Goal: Complete application form

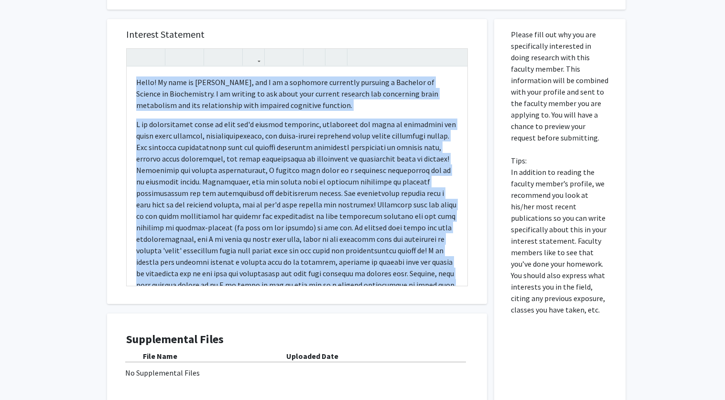
drag, startPoint x: 238, startPoint y: 233, endPoint x: 98, endPoint y: 46, distance: 233.5
copy div "Hello! My name is [PERSON_NAME], and I am a sophomore currently pursuing a Bach…"
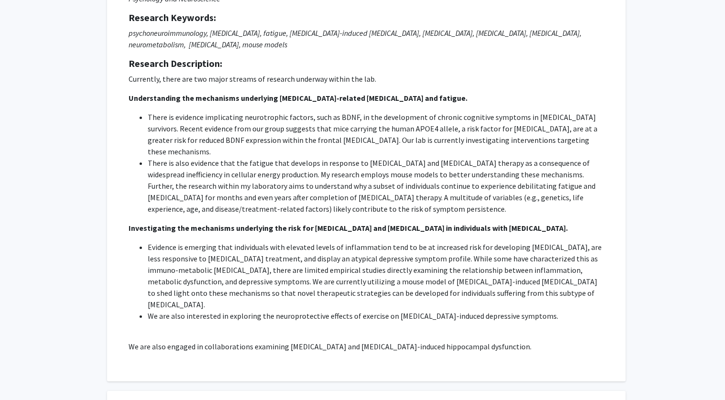
scroll to position [122, 0]
click at [124, 97] on div "Request for [PERSON_NAME] Departments: Psychology and Neuroscience Research Key…" at bounding box center [366, 160] width 495 height 420
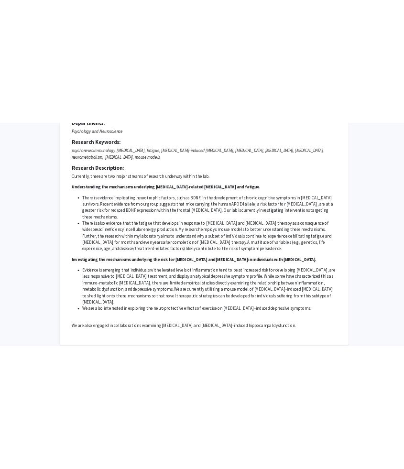
scroll to position [104, 0]
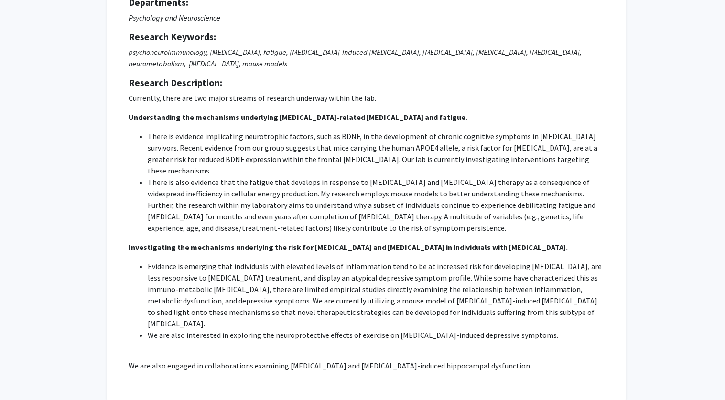
drag, startPoint x: 130, startPoint y: 117, endPoint x: 576, endPoint y: 357, distance: 506.5
click at [576, 357] on div "Request for [PERSON_NAME] Departments: Psychology and Neuroscience Research Key…" at bounding box center [366, 178] width 495 height 420
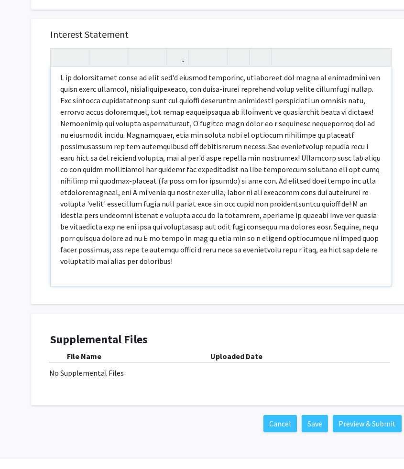
scroll to position [0, 0]
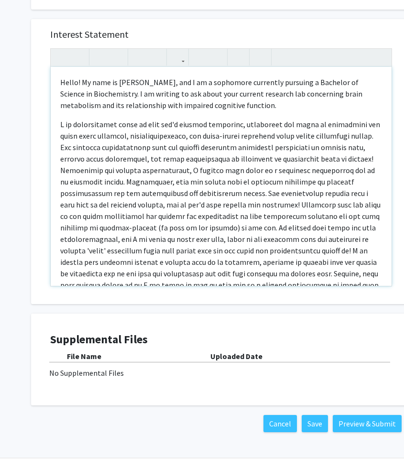
click at [377, 118] on p "Note to users with screen readers: Please press Alt+0 or Option+0 to deactivate…" at bounding box center [221, 215] width 322 height 195
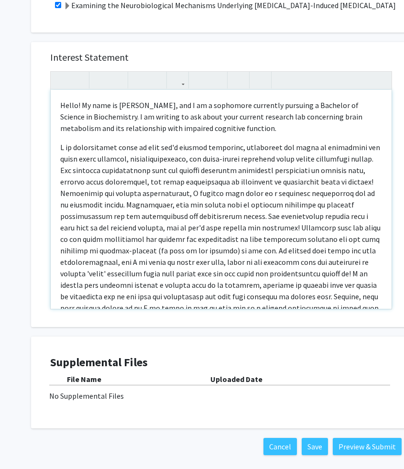
scroll to position [586, 0]
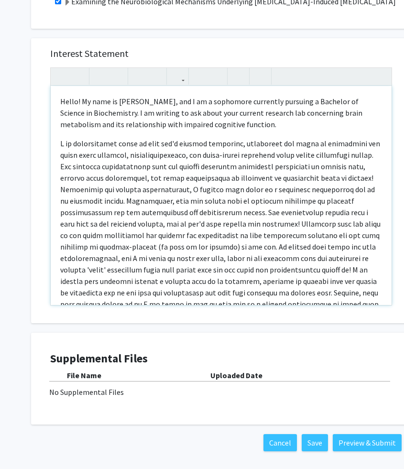
click at [271, 104] on p "Hello! My name is [PERSON_NAME], and I am a sophomore currently pursuing a Bach…" at bounding box center [221, 113] width 322 height 34
click at [250, 105] on p "Hello! My name is [PERSON_NAME], and I am a sophomore currently pursuing a Bach…" at bounding box center [221, 113] width 322 height 34
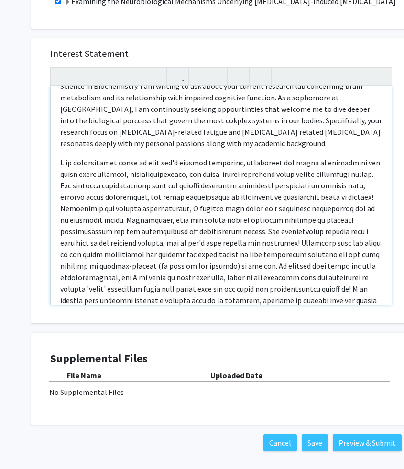
scroll to position [30, 0]
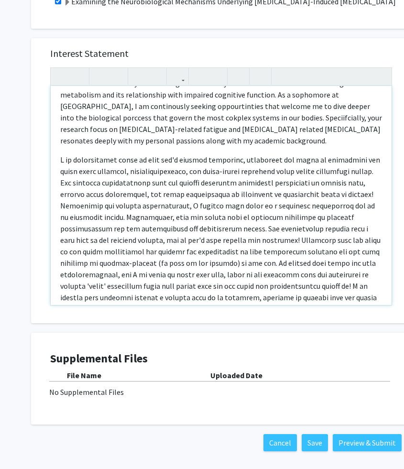
click at [185, 154] on p "Note to users with screen readers: Please press Alt+0 or Option+0 to deactivate…" at bounding box center [221, 251] width 322 height 195
click at [239, 154] on p "Note to users with screen readers: Please press Alt+0 or Option+0 to deactivate…" at bounding box center [221, 251] width 322 height 195
click at [188, 154] on p "Note to users with screen readers: Please press Alt+0 or Option+0 to deactivate…" at bounding box center [221, 251] width 322 height 195
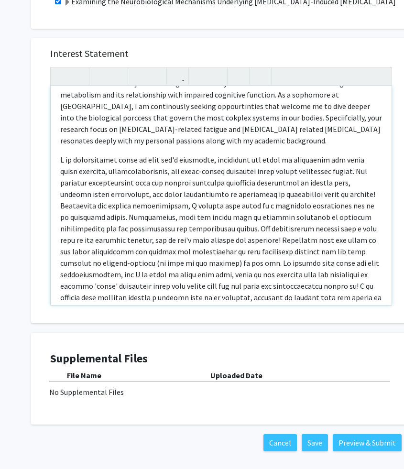
click at [211, 154] on p "Note to users with screen readers: Please press Alt+0 or Option+0 to deactivate…" at bounding box center [221, 251] width 322 height 195
click at [292, 154] on p "Note to users with screen readers: Please press Alt+0 or Option+0 to deactivate…" at bounding box center [221, 251] width 322 height 195
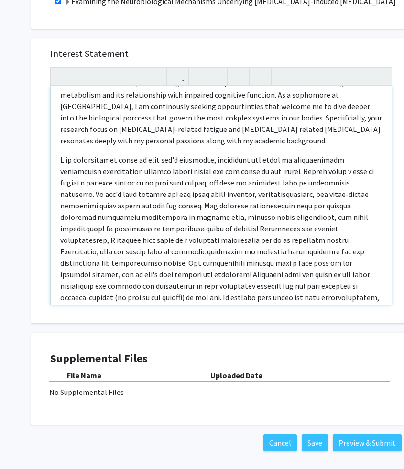
click at [120, 181] on p "Note to users with screen readers: Please press Alt+0 or Option+0 to deactivate…" at bounding box center [221, 268] width 322 height 229
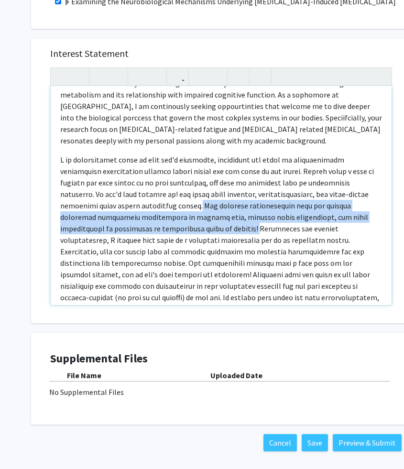
drag, startPoint x: 120, startPoint y: 181, endPoint x: 88, endPoint y: 207, distance: 41.4
click at [88, 207] on p "Note to users with screen readers: Please press Alt+0 or Option+0 to deactivate…" at bounding box center [221, 268] width 322 height 229
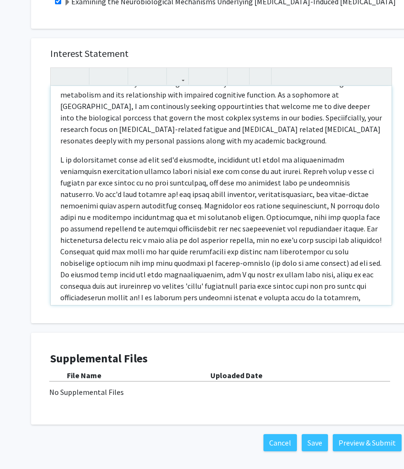
click at [102, 206] on p "Note to users with screen readers: Please press Alt+0 or Option+0 to deactivate…" at bounding box center [221, 251] width 322 height 195
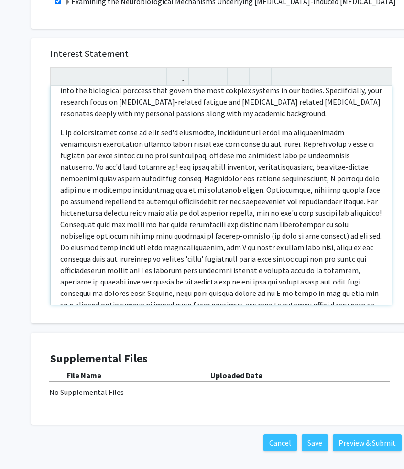
scroll to position [57, 0]
click at [178, 174] on p "Note to users with screen readers: Please press Alt+0 or Option+0 to deactivate…" at bounding box center [221, 223] width 322 height 195
click at [107, 175] on p "Note to users with screen readers: Please press Alt+0 or Option+0 to deactivate…" at bounding box center [221, 223] width 322 height 195
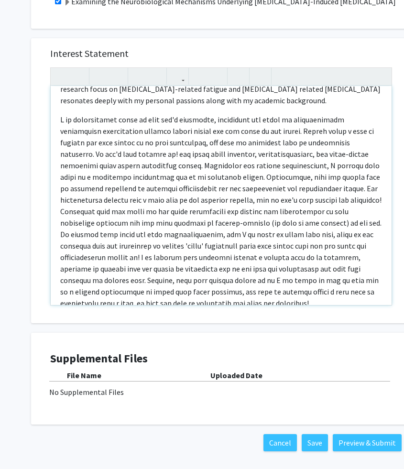
scroll to position [74, 0]
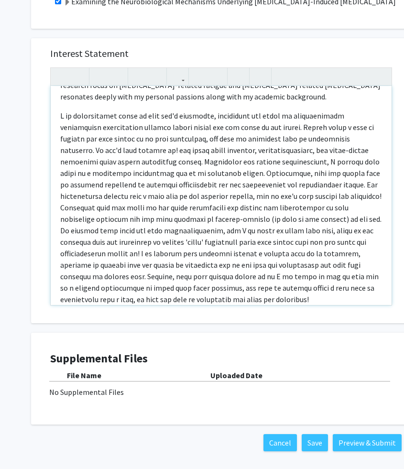
click at [188, 150] on p "Note to users with screen readers: Please press Alt+0 or Option+0 to deactivate…" at bounding box center [221, 207] width 322 height 195
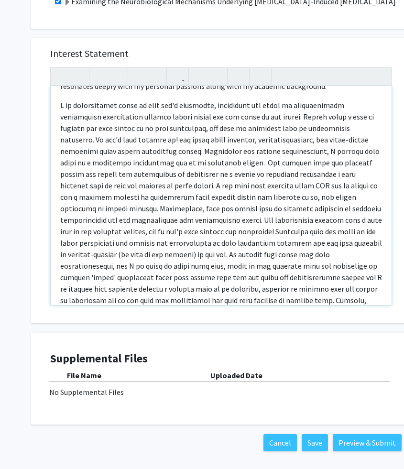
scroll to position [86, 0]
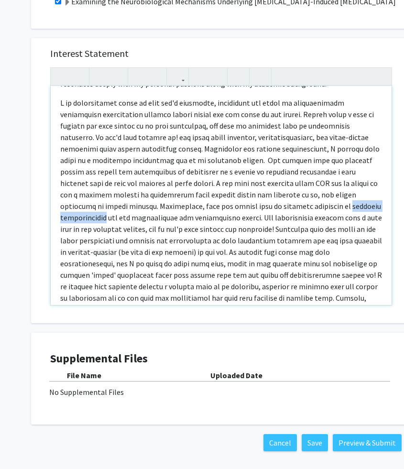
drag, startPoint x: 245, startPoint y: 184, endPoint x: 319, endPoint y: 183, distance: 74.1
click at [319, 183] on p "Note to users with screen readers: Please press Alt+0 or Option+0 to deactivate…" at bounding box center [221, 217] width 322 height 241
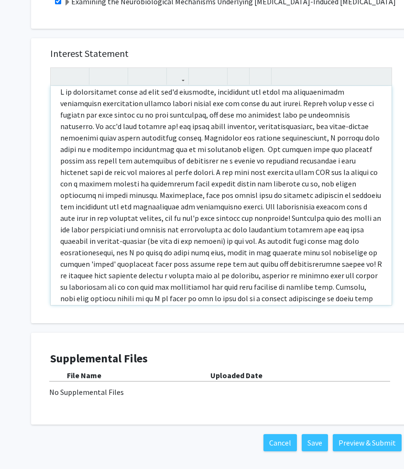
scroll to position [100, 0]
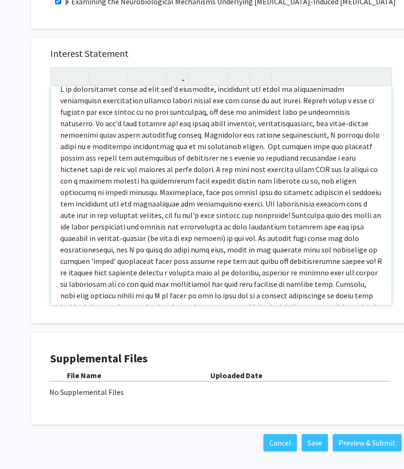
click at [108, 171] on p "Note to users with screen readers: Please press Alt+0 or Option+0 to deactivate…" at bounding box center [221, 203] width 322 height 241
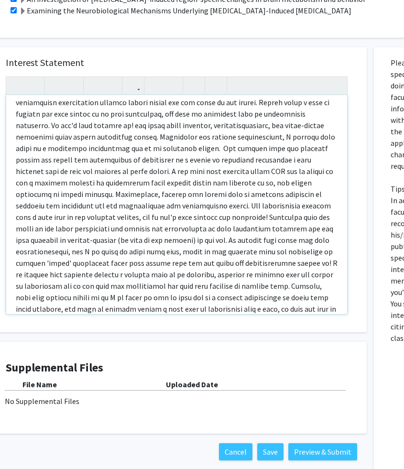
scroll to position [110, 0]
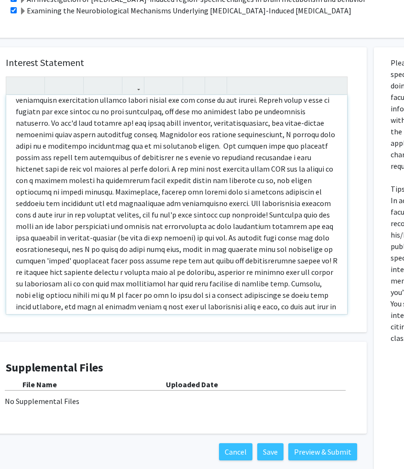
click at [172, 119] on p "Note to users with screen readers: Please press Alt+0 or Option+0 to deactivate…" at bounding box center [177, 203] width 322 height 241
click at [167, 120] on p "Note to users with screen readers: Please press Alt+0 or Option+0 to deactivate…" at bounding box center [177, 203] width 322 height 241
click at [124, 135] on p "Note to users with screen readers: Please press Alt+0 or Option+0 to deactivate…" at bounding box center [177, 203] width 322 height 241
click at [16, 169] on p "Note to users with screen readers: Please press Alt+0 or Option+0 to deactivate…" at bounding box center [177, 203] width 322 height 241
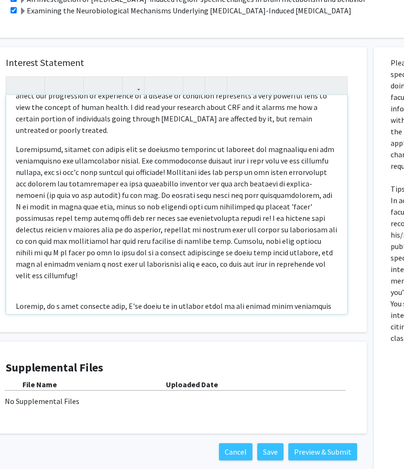
scroll to position [173, 0]
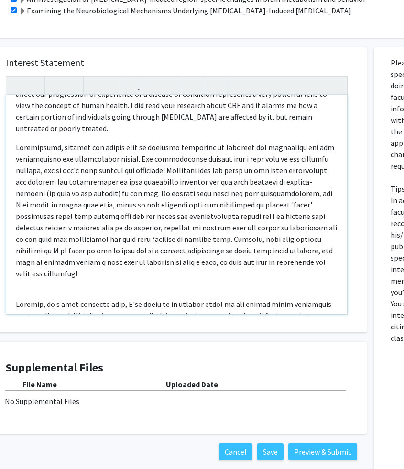
click at [73, 141] on p "Note to users with screen readers: Please press Alt+0 or Option+0 to deactivate…" at bounding box center [177, 210] width 322 height 138
click at [154, 141] on p "Note to users with screen readers: Please press Alt+0 or Option+0 to deactivate…" at bounding box center [177, 210] width 322 height 138
click at [128, 141] on p "Note to users with screen readers: Please press Alt+0 or Option+0 to deactivate…" at bounding box center [177, 210] width 322 height 138
click at [140, 141] on p "Note to users with screen readers: Please press Alt+0 or Option+0 to deactivate…" at bounding box center [177, 210] width 322 height 138
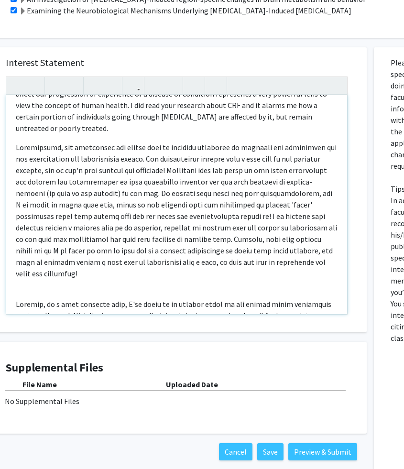
click at [142, 141] on p "Note to users with screen readers: Please press Alt+0 or Option+0 to deactivate…" at bounding box center [177, 210] width 322 height 138
click at [129, 141] on p "Note to users with screen readers: Please press Alt+0 or Option+0 to deactivate…" at bounding box center [177, 210] width 322 height 138
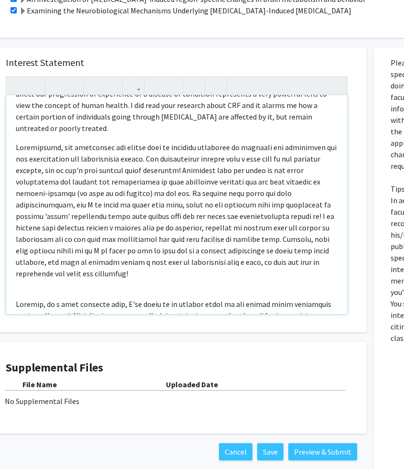
click at [190, 141] on p "Note to users with screen readers: Please press Alt+0 or Option+0 to deactivate…" at bounding box center [177, 210] width 322 height 138
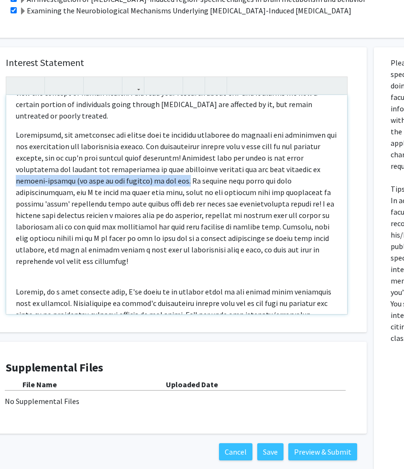
drag, startPoint x: 179, startPoint y: 146, endPoint x: 11, endPoint y: 142, distance: 167.8
click at [11, 141] on div "Hello! My name is [PERSON_NAME], and I am a sophomore currently pursuing a Bach…" at bounding box center [176, 204] width 341 height 219
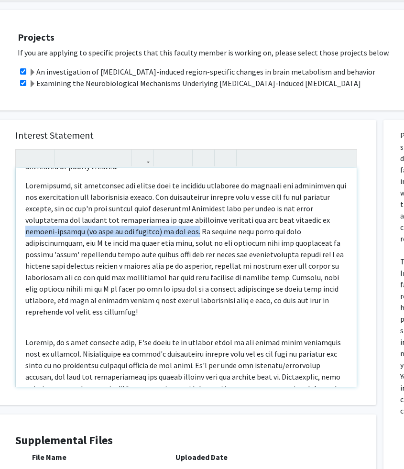
scroll to position [504, 32]
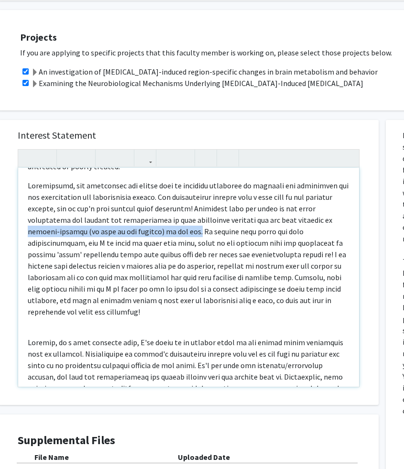
click at [186, 198] on p "Note to users with screen readers: Please press Alt+0 or Option+0 to deactivate…" at bounding box center [189, 249] width 322 height 138
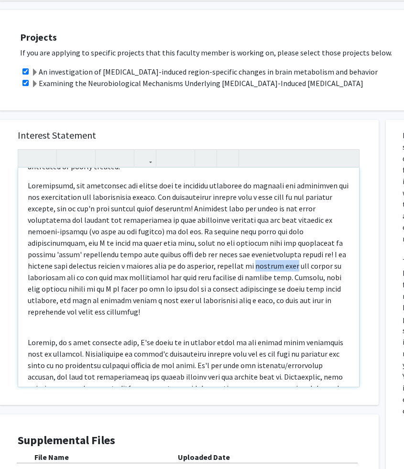
drag, startPoint x: 222, startPoint y: 232, endPoint x: 184, endPoint y: 233, distance: 38.3
click at [184, 233] on p "Note to users with screen readers: Please press Alt+0 or Option+0 to deactivate…" at bounding box center [189, 249] width 322 height 138
drag, startPoint x: 167, startPoint y: 244, endPoint x: 205, endPoint y: 244, distance: 37.3
click at [205, 244] on p "Note to users with screen readers: Please press Alt+0 or Option+0 to deactivate…" at bounding box center [189, 249] width 322 height 138
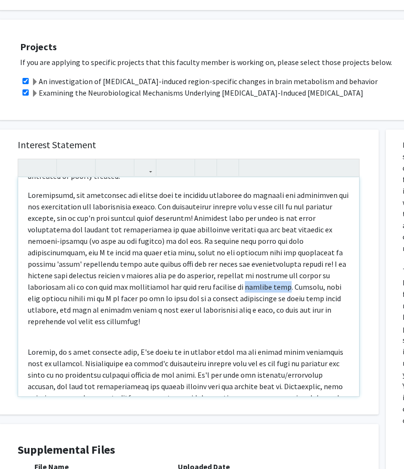
scroll to position [495, 32]
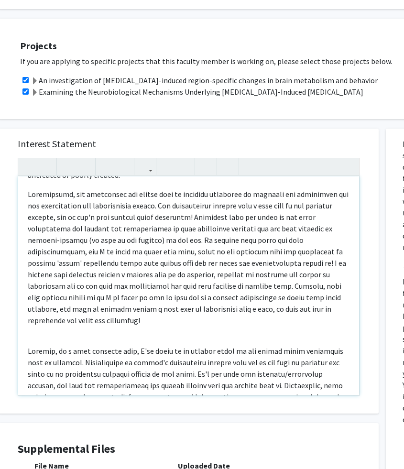
click at [158, 256] on p "Note to users with screen readers: Please press Alt+0 or Option+0 to deactivate…" at bounding box center [189, 257] width 322 height 138
click at [99, 251] on p "Note to users with screen readers: Please press Alt+0 or Option+0 to deactivate…" at bounding box center [189, 257] width 322 height 138
click at [124, 252] on p "Note to users with screen readers: Please press Alt+0 or Option+0 to deactivate…" at bounding box center [189, 257] width 322 height 138
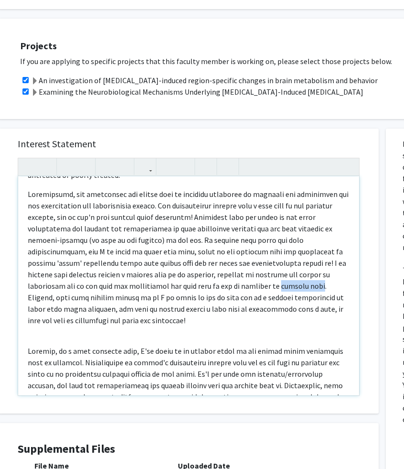
drag, startPoint x: 235, startPoint y: 252, endPoint x: 199, endPoint y: 252, distance: 36.3
click at [199, 252] on p "Note to users with screen readers: Please press Alt+0 or Option+0 to deactivate…" at bounding box center [189, 257] width 322 height 138
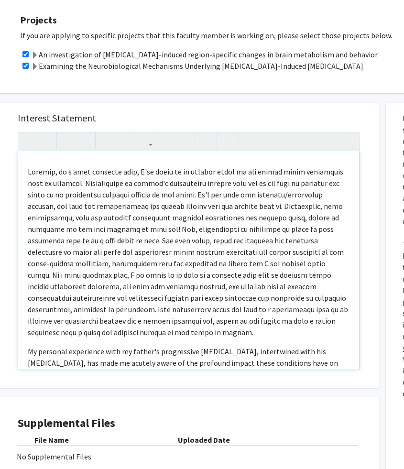
scroll to position [366, 0]
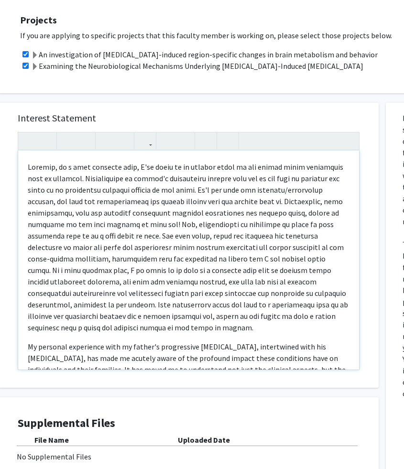
click at [235, 169] on p "Note to users with screen readers: Please press Alt+0 or Option+0 to deactivate…" at bounding box center [189, 247] width 322 height 172
click at [234, 168] on p "Note to users with screen readers: Please press Alt+0 or Option+0 to deactivate…" at bounding box center [189, 247] width 322 height 172
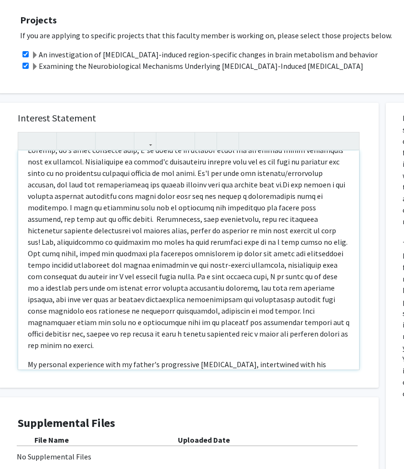
scroll to position [383, 0]
click at [134, 175] on p "Note to users with screen readers: Please press Alt+0 or Option+0 to deactivate…" at bounding box center [189, 247] width 322 height 206
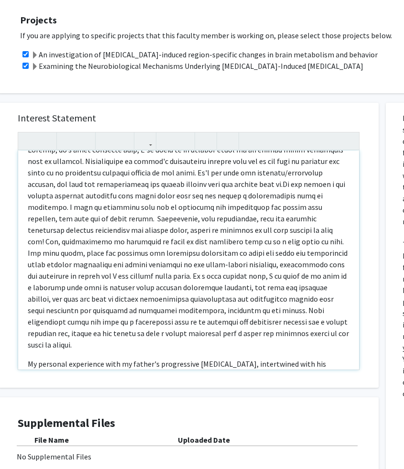
click at [76, 167] on p "Note to users with screen readers: Please press Alt+0 or Option+0 to deactivate…" at bounding box center [189, 247] width 322 height 206
click at [75, 171] on p "Note to users with screen readers: Please press Alt+0 or Option+0 to deactivate…" at bounding box center [189, 247] width 322 height 206
click at [66, 161] on p "Note to users with screen readers: Please press Alt+0 or Option+0 to deactivate…" at bounding box center [189, 247] width 322 height 206
click at [129, 162] on p "Note to users with screen readers: Please press Alt+0 or Option+0 to deactivate…" at bounding box center [189, 247] width 322 height 206
click at [133, 163] on p "Note to users with screen readers: Please press Alt+0 or Option+0 to deactivate…" at bounding box center [189, 247] width 322 height 206
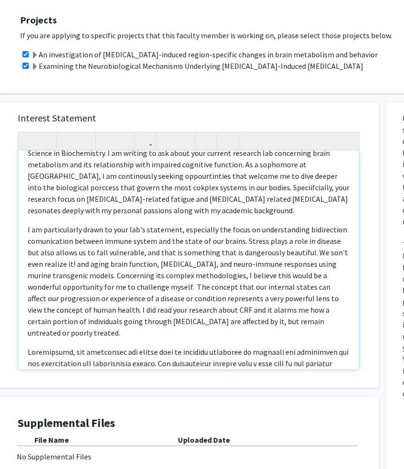
scroll to position [26, 0]
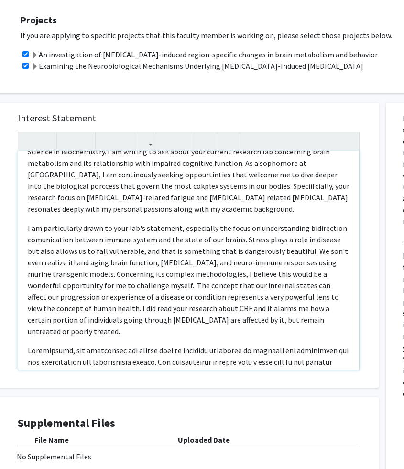
click at [196, 162] on p "Hello! My name is [PERSON_NAME], and I am a sophomore currently pursuing a Bach…" at bounding box center [189, 174] width 322 height 80
click at [120, 151] on p "Hello! My name is [PERSON_NAME], and I am a sophomore currently pursuing a Bach…" at bounding box center [189, 174] width 322 height 80
click at [44, 151] on p "Hello! My name is [PERSON_NAME], and I am a sophomore currently pursuing a Bach…" at bounding box center [189, 174] width 322 height 80
click at [88, 165] on p "Hello! My name is [PERSON_NAME], and I am a sophomore currently pursuing a Bach…" at bounding box center [189, 174] width 322 height 80
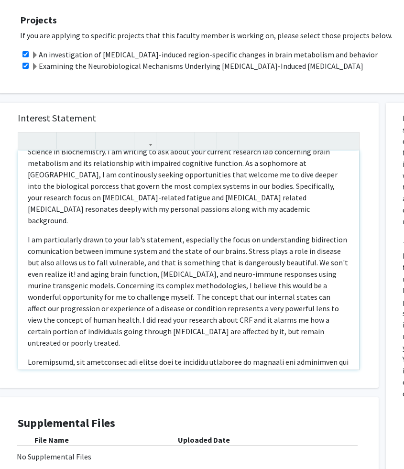
click at [54, 155] on p "Hello! My name is [PERSON_NAME], and I am a sophomore currently pursuing a Bach…" at bounding box center [189, 180] width 322 height 92
click at [317, 151] on p "Hello! My name is [PERSON_NAME], and I am a sophomore currently pursuing a Bach…" at bounding box center [189, 180] width 322 height 92
click at [319, 234] on p "I am particularly drawn to your lab's statement, especially the focus on unders…" at bounding box center [189, 291] width 322 height 115
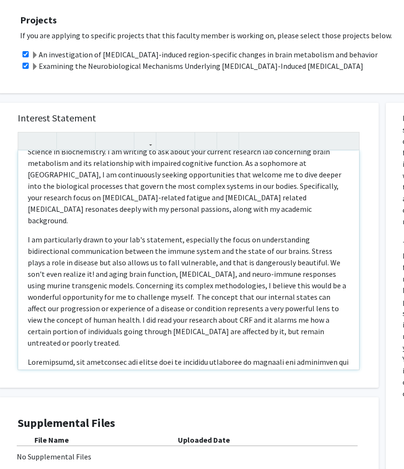
click at [134, 242] on p "I am particularly drawn to your lab's statement, especially the focus on unders…" at bounding box center [189, 291] width 322 height 115
click at [202, 239] on p "I am particularly drawn to your lab's statement, especially the focus on unders…" at bounding box center [189, 291] width 322 height 115
click at [293, 234] on p "I am particularly drawn to your lab's statement, especially the focus on unders…" at bounding box center [189, 291] width 322 height 115
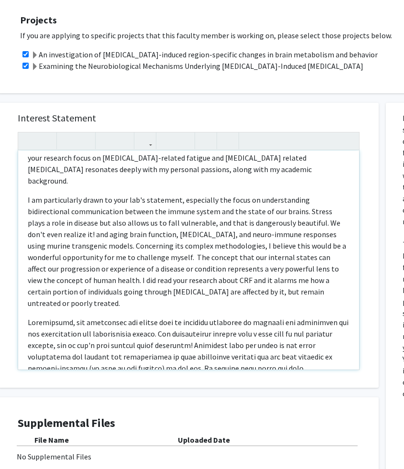
scroll to position [68, 0]
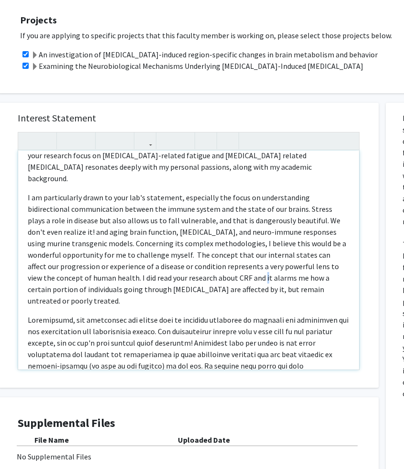
click at [227, 244] on p "I am particularly drawn to your lab's statement, especially the focus on unders…" at bounding box center [189, 249] width 322 height 115
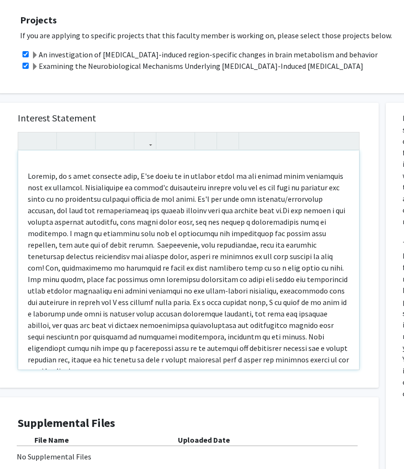
scroll to position [372, 0]
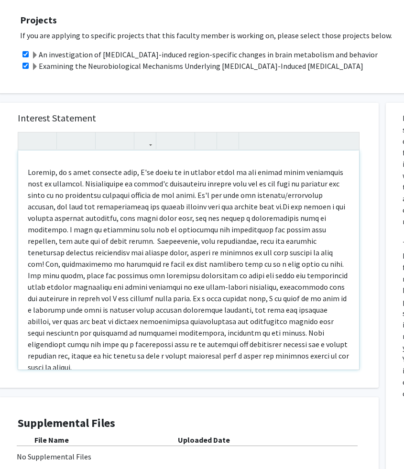
click at [233, 166] on p "Note to users with screen readers: Please press Alt+0 or Option+0 to deactivate…" at bounding box center [189, 269] width 322 height 206
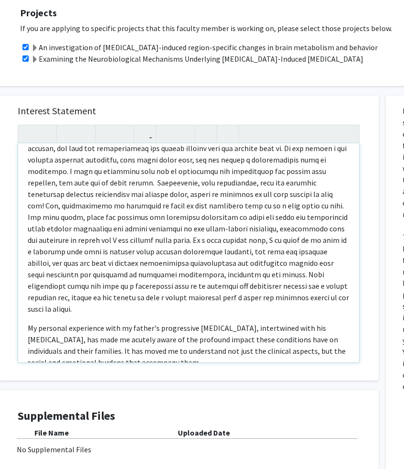
scroll to position [530, 32]
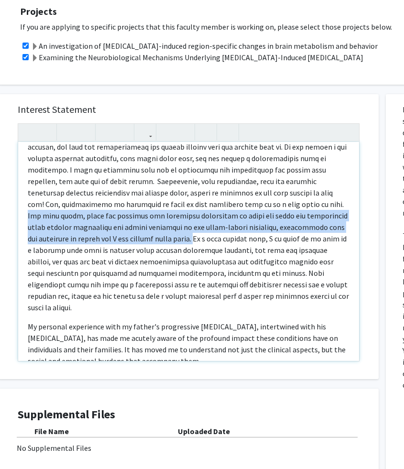
drag, startPoint x: 162, startPoint y: 158, endPoint x: 47, endPoint y: 196, distance: 120.3
click at [46, 196] on p "Note to users with screen readers: Please press Alt+0 or Option+0 to deactivate…" at bounding box center [189, 210] width 322 height 206
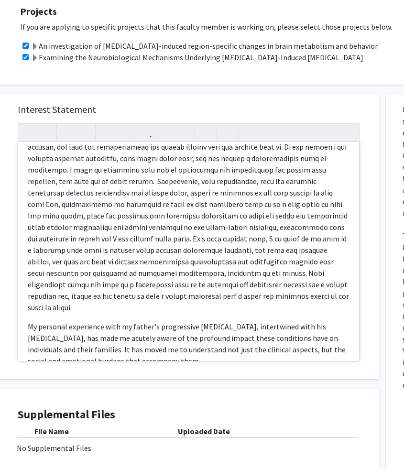
scroll to position [389, 0]
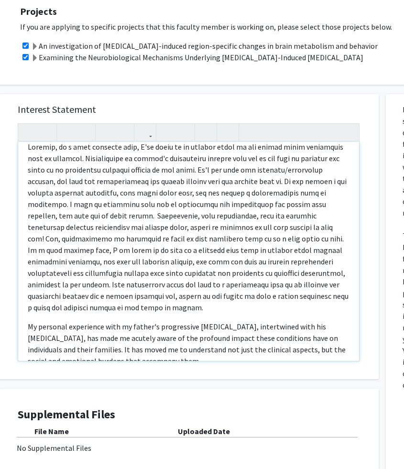
click at [211, 192] on p "Note to users with screen readers: Please press Alt+0 or Option+0 to deactivate…" at bounding box center [189, 227] width 322 height 172
click at [224, 192] on p "Note to users with screen readers: Please press Alt+0 or Option+0 to deactivate…" at bounding box center [189, 227] width 322 height 172
drag, startPoint x: 221, startPoint y: 192, endPoint x: 181, endPoint y: 192, distance: 40.6
click at [180, 192] on p "Note to users with screen readers: Please press Alt+0 or Option+0 to deactivate…" at bounding box center [189, 227] width 322 height 172
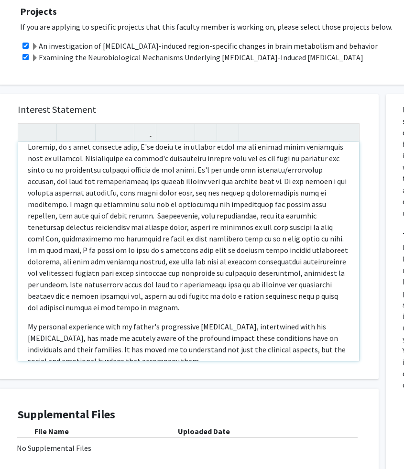
click at [236, 189] on p "Note to users with screen readers: Please press Alt+0 or Option+0 to deactivate…" at bounding box center [189, 227] width 322 height 172
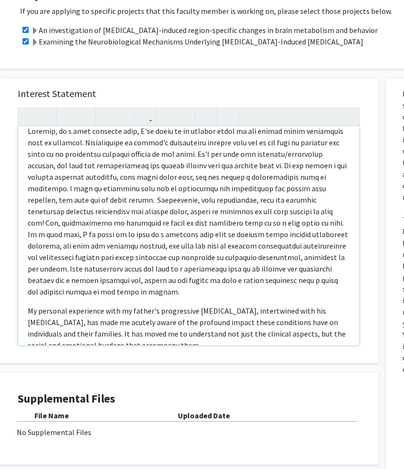
scroll to position [549, 32]
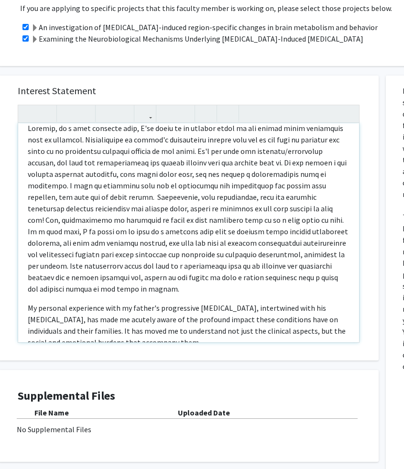
click at [196, 187] on p "Note to users with screen readers: Please press Alt+0 or Option+0 to deactivate…" at bounding box center [189, 208] width 322 height 172
click at [167, 194] on p "Note to users with screen readers: Please press Alt+0 or Option+0 to deactivate…" at bounding box center [189, 208] width 322 height 172
click at [126, 201] on p "Note to users with screen readers: Please press Alt+0 or Option+0 to deactivate…" at bounding box center [189, 208] width 322 height 172
click at [178, 207] on p "Note to users with screen readers: Please press Alt+0 or Option+0 to deactivate…" at bounding box center [189, 208] width 322 height 172
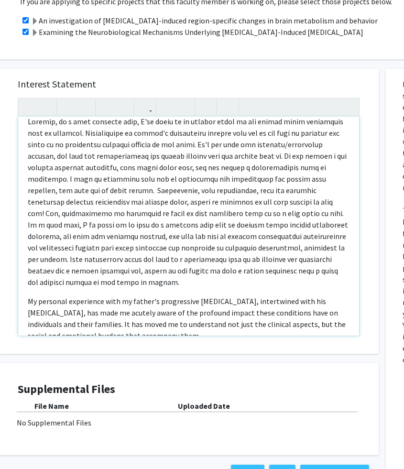
scroll to position [560, 32]
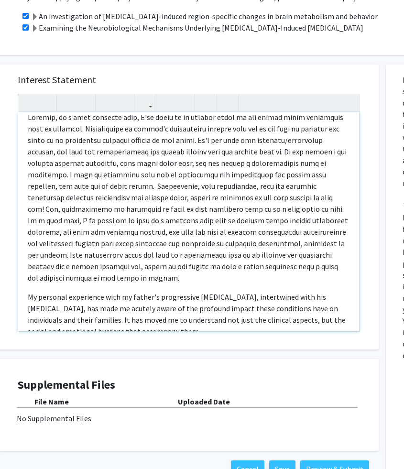
click at [227, 222] on p "Note to users with screen readers: Please press Alt+0 or Option+0 to deactivate…" at bounding box center [189, 197] width 322 height 172
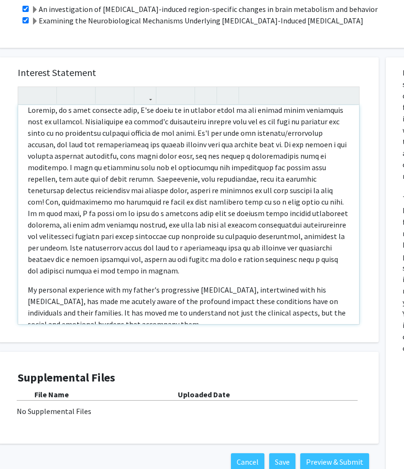
scroll to position [569, 32]
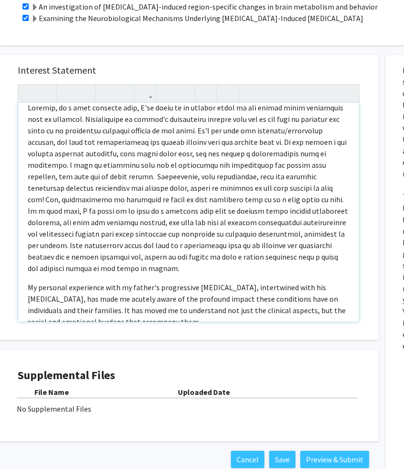
click at [224, 213] on p "Note to users with screen readers: Please press Alt+0 or Option+0 to deactivate…" at bounding box center [189, 188] width 322 height 172
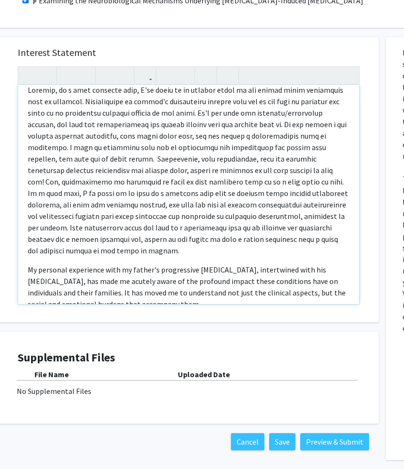
scroll to position [587, 32]
click at [188, 263] on p "My personal experience with my father's progressive [MEDICAL_DATA], intertwined…" at bounding box center [189, 286] width 322 height 46
click at [176, 263] on p "My personal experience with my father's progressive [MEDICAL_DATA], intertwined…" at bounding box center [189, 286] width 322 height 46
click at [135, 263] on p "My personal experience with my father's progressive [MEDICAL_DATA], intertwined…" at bounding box center [189, 286] width 322 height 46
click at [29, 263] on p "My personal experience with my father's progressive [MEDICAL_DATA], intertwined…" at bounding box center [189, 286] width 322 height 46
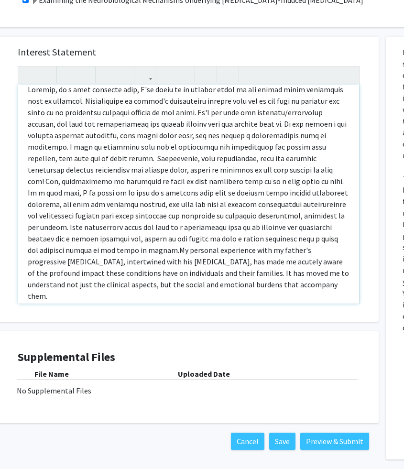
scroll to position [370, 0]
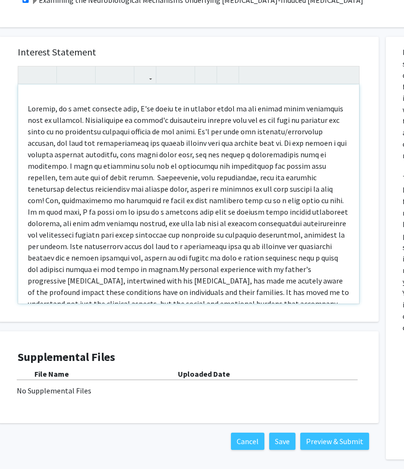
click at [351, 245] on div "Hello! My name is [PERSON_NAME], and I am a sophomore currently pursuing a Bach…" at bounding box center [188, 194] width 341 height 219
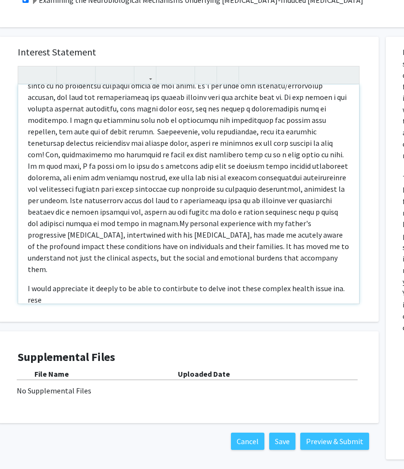
scroll to position [423, 0]
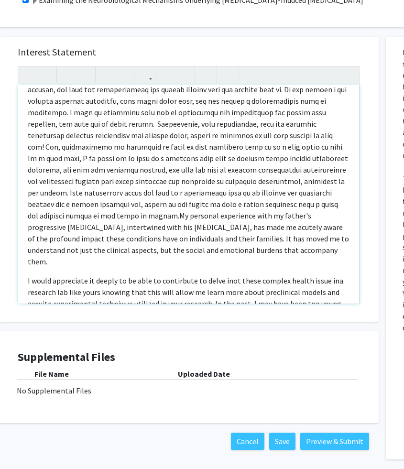
drag, startPoint x: 289, startPoint y: 246, endPoint x: 211, endPoint y: 235, distance: 78.6
click at [211, 235] on div "Hello! My name is [PERSON_NAME], and I am a sophomore currently pursuing a Bach…" at bounding box center [188, 194] width 341 height 219
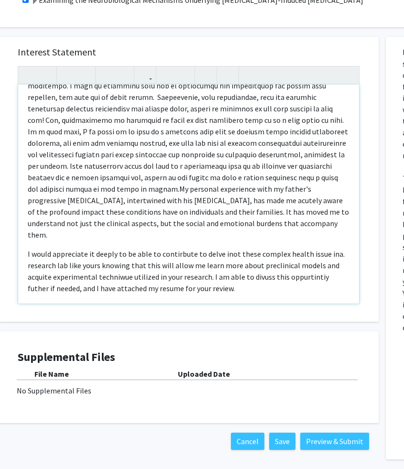
click at [244, 248] on p "I would appreciate it deeply to be able to contirbute to delve inot these compl…" at bounding box center [189, 271] width 322 height 46
click at [88, 302] on span "Thank you, [PERSON_NAME]! You can reach back to me with any questions at [EMAIL…" at bounding box center [184, 312] width 312 height 21
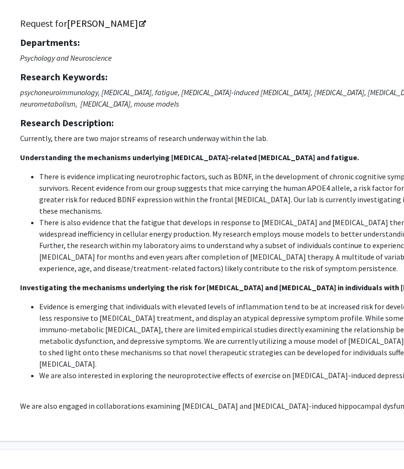
scroll to position [0, 32]
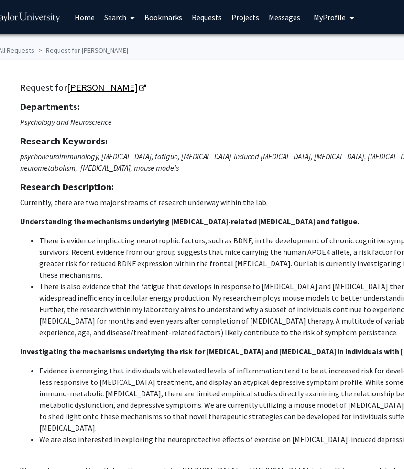
click at [138, 87] on link "[PERSON_NAME]" at bounding box center [106, 87] width 78 height 12
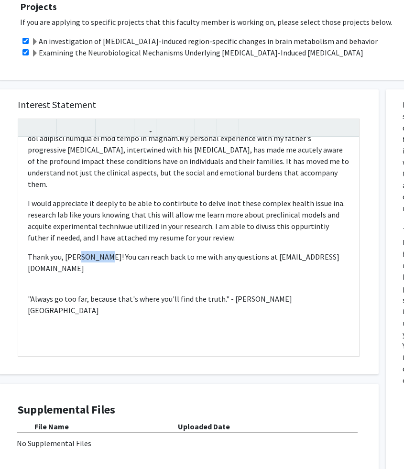
scroll to position [553, 0]
click at [89, 252] on span "Thank you, [PERSON_NAME]! You can reach back to me with any questions at [EMAIL…" at bounding box center [184, 262] width 312 height 21
click at [109, 293] on p ""Always go too far, because that's where you'll find the truth." - [PERSON_NAME…" at bounding box center [189, 350] width 322 height 115
click at [145, 199] on div "Hello! My name is [PERSON_NAME], and I am a sophomore currently pursuing a Bach…" at bounding box center [188, 246] width 341 height 219
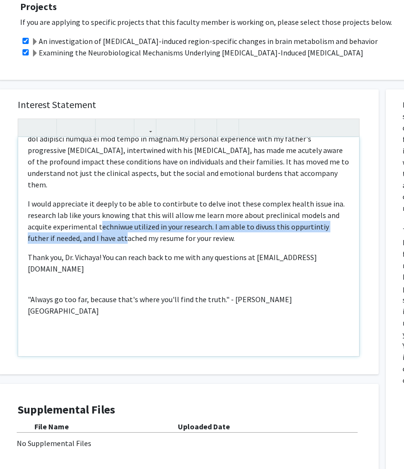
click at [99, 198] on p "I would appreciate it deeply to be able to contirbute to delve inot these compl…" at bounding box center [189, 221] width 322 height 46
click at [103, 199] on span "I would appreciate it deeply to be able to contirbute to delve inot these compl…" at bounding box center [186, 221] width 317 height 44
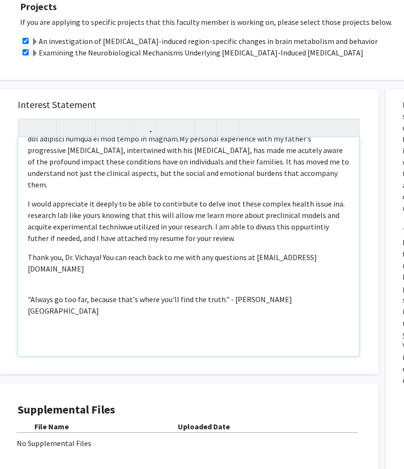
click at [108, 199] on span "I would appreciate it deeply to be able to contirbute to delve inot these compl…" at bounding box center [186, 221] width 317 height 44
click at [233, 199] on span "I would appreciate it deeply to be able to contirbute to delve inot these compl…" at bounding box center [186, 221] width 317 height 44
click at [238, 198] on p "I would appreciate it deeply to be able to contirbute to delve inot these compl…" at bounding box center [189, 221] width 322 height 46
click at [274, 199] on span "I would appreciate it deeply to be able to contirbute to delve inot these compl…" at bounding box center [186, 221] width 317 height 44
click at [276, 199] on span "I would appreciate it deeply to be able to contirbute to delve inot these compl…" at bounding box center [186, 221] width 317 height 44
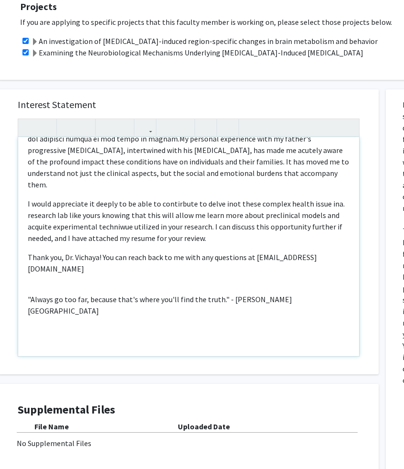
click at [223, 199] on span "I would appreciate it deeply to be able to contirbute to delve inot these compl…" at bounding box center [186, 221] width 317 height 44
click at [208, 199] on span "I would appreciate it deeply to be able to contirbute to delve into these compl…" at bounding box center [186, 221] width 317 height 44
click at [207, 199] on span "I would appreciate it deeply to be able to contirbute to delve into these compl…" at bounding box center [186, 221] width 317 height 44
click at [178, 198] on p "I would appreciate it deeply to be able to contirbute to delve into these compl…" at bounding box center [189, 221] width 322 height 46
click at [174, 199] on span "I would appreciate it deeply to be able to contirbute to delve into these compl…" at bounding box center [188, 221] width 321 height 44
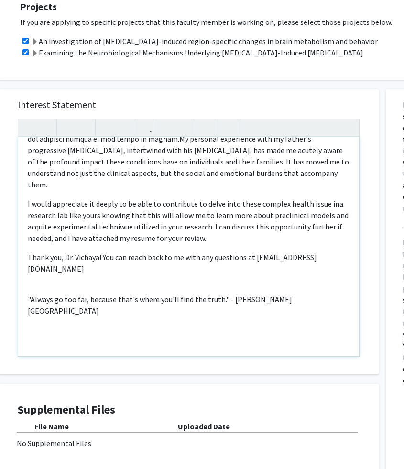
click at [114, 199] on span "I would appreciate it deeply to be able to contribute to delve into these compl…" at bounding box center [188, 221] width 321 height 44
click at [111, 199] on span "I would appreciate it deeply to be able to contribute to delve into these compl…" at bounding box center [189, 221] width 322 height 44
click at [111, 198] on p "I would appreciate it deeply to be able to contribute to delve into these compl…" at bounding box center [189, 221] width 322 height 46
click at [108, 199] on span "I would appreciate it deeply to be able to contribute to delve into these compl…" at bounding box center [189, 221] width 322 height 44
click at [46, 199] on span "I would appreciate it deeply to be able to contribute to delve into these compl…" at bounding box center [186, 221] width 317 height 44
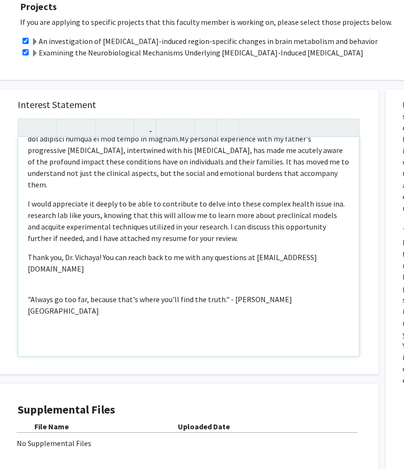
click at [37, 199] on span "I would appreciate it deeply to be able to contribute to delve into these compl…" at bounding box center [186, 221] width 317 height 44
click at [331, 199] on span "I would appreciate it deeply to be able to contribute to delve into these compl…" at bounding box center [188, 221] width 320 height 44
click at [334, 198] on p "I would appreciate it deeply to be able to contribute to delve into these compl…" at bounding box center [189, 221] width 322 height 46
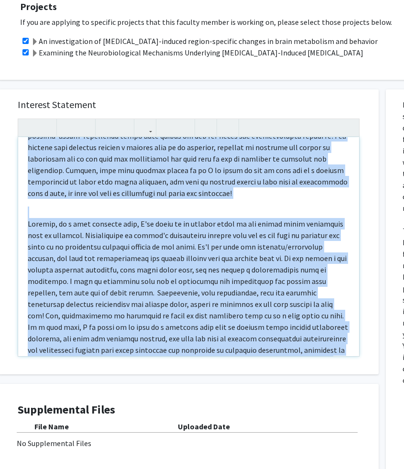
scroll to position [553, 0]
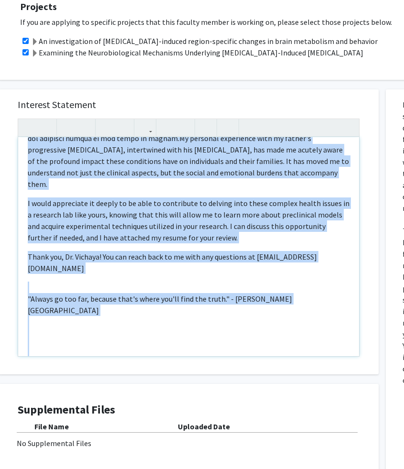
drag, startPoint x: 27, startPoint y: 128, endPoint x: 122, endPoint y: 370, distance: 260.2
click at [122, 370] on div "Interest Statement Hello! My name is [PERSON_NAME], and I am a sophomore curren…" at bounding box center [188, 296] width 394 height 432
copy div "Lorem! Ip dolo si Ametco Adip, eli S do e temporinc utlaboree dolorema a Enimad…"
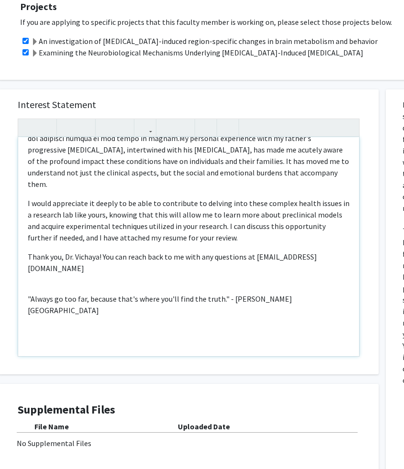
click at [102, 293] on p ""Always go too far, because that's where you'll find the truth." - [PERSON_NAME…" at bounding box center [189, 350] width 322 height 115
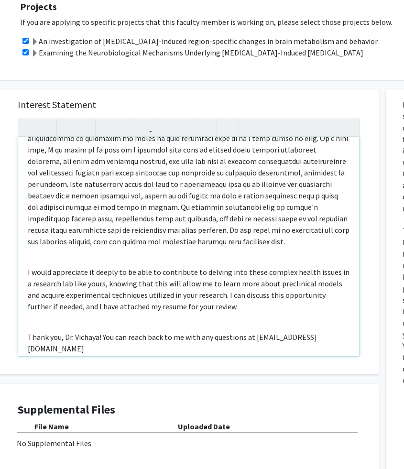
scroll to position [1240, 0]
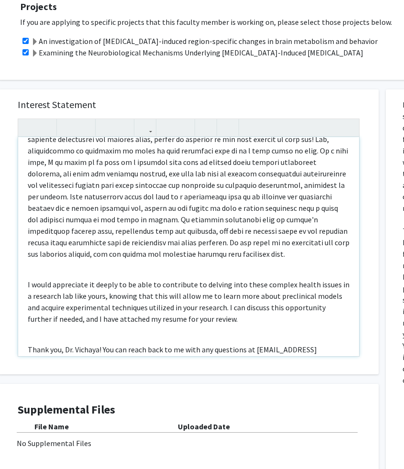
click at [37, 237] on div "Hello! My name is [PERSON_NAME], and I am a sophomore currently pursuing a Bach…" at bounding box center [188, 246] width 341 height 219
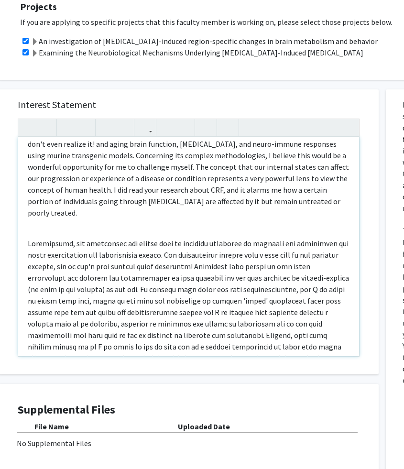
scroll to position [881, 0]
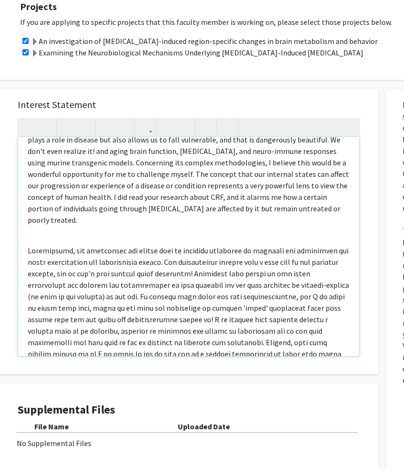
click at [238, 245] on p "Note to users with screen readers: Please press Alt+0 or Option+0 to deactivate…" at bounding box center [189, 314] width 322 height 138
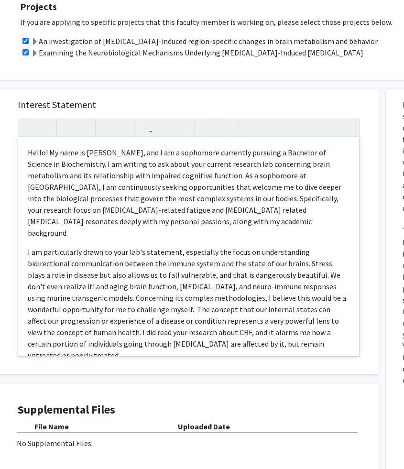
scroll to position [5, 0]
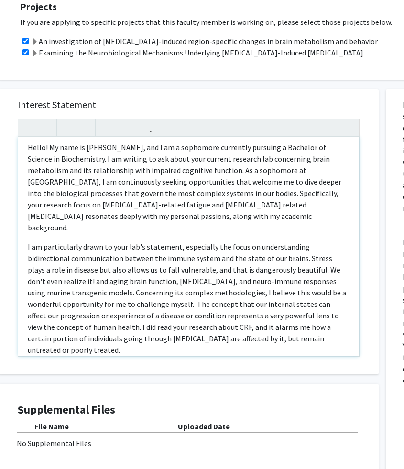
click at [173, 196] on p "Hello! My name is [PERSON_NAME], and I am a sophomore currently pursuing a Bach…" at bounding box center [189, 187] width 322 height 92
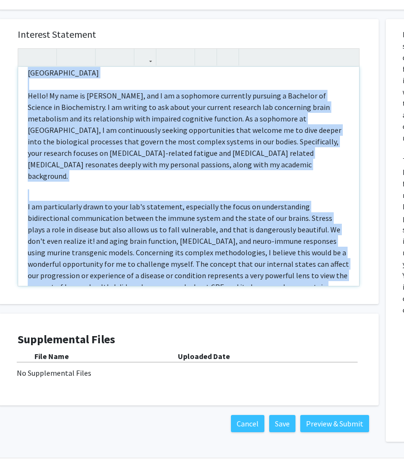
scroll to position [614, 0]
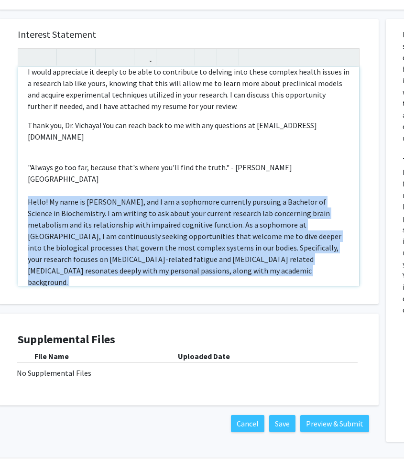
drag, startPoint x: 279, startPoint y: 173, endPoint x: 24, endPoint y: 107, distance: 263.7
click at [24, 107] on div "Hello! My name is [PERSON_NAME], and I am a sophomore currently pursuing a Bach…" at bounding box center [188, 176] width 341 height 219
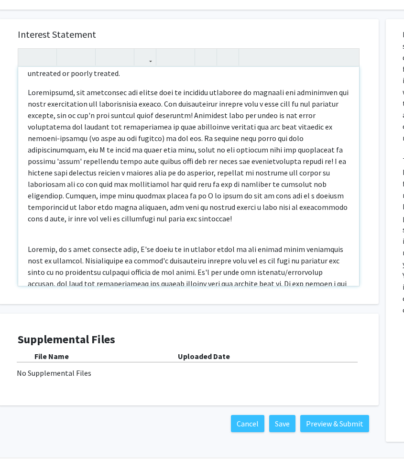
scroll to position [0, 0]
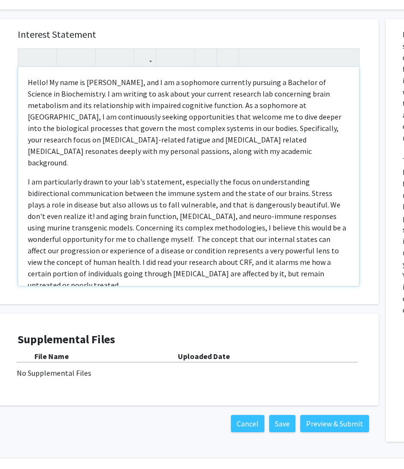
click at [76, 129] on p "Hello! My name is [PERSON_NAME], and I am a sophomore currently pursuing a Bach…" at bounding box center [189, 122] width 322 height 92
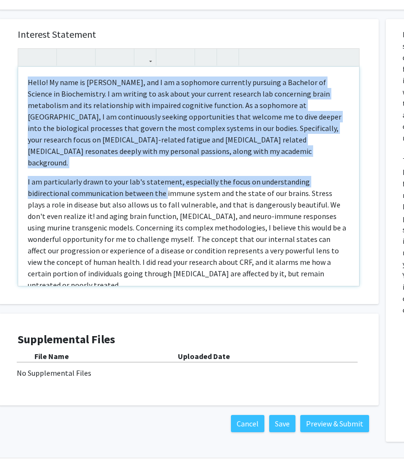
drag, startPoint x: 28, startPoint y: 60, endPoint x: 121, endPoint y: 153, distance: 132.1
click at [121, 153] on div "Hello! My name is [PERSON_NAME], and I am a sophomore currently pursuing a Bach…" at bounding box center [188, 176] width 341 height 219
click at [100, 122] on p "Hello! My name is [PERSON_NAME], and I am a sophomore currently pursuing a Bach…" at bounding box center [189, 122] width 322 height 92
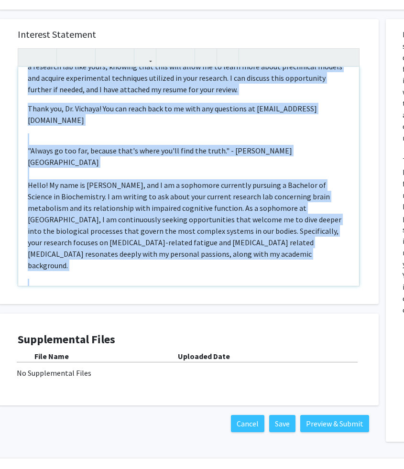
scroll to position [574, 0]
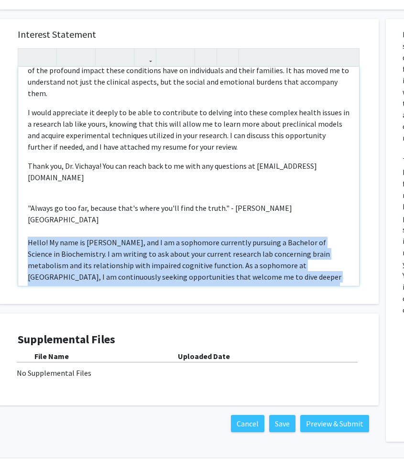
drag, startPoint x: 279, startPoint y: 170, endPoint x: 28, endPoint y: 151, distance: 252.0
click at [28, 151] on div "Hello! My name is [PERSON_NAME], and I am a sophomore currently pursuing a Bach…" at bounding box center [188, 176] width 341 height 219
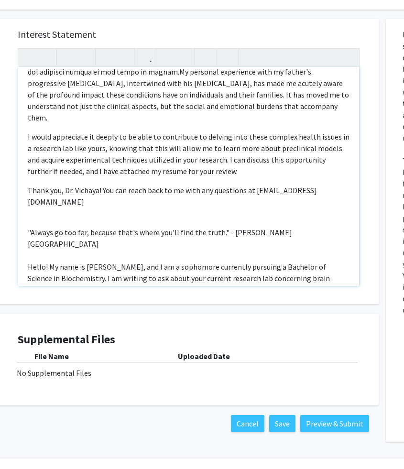
type textarea "<p>Hello! My name is [PERSON_NAME], and I am a sophomore currently pursuing a B…"
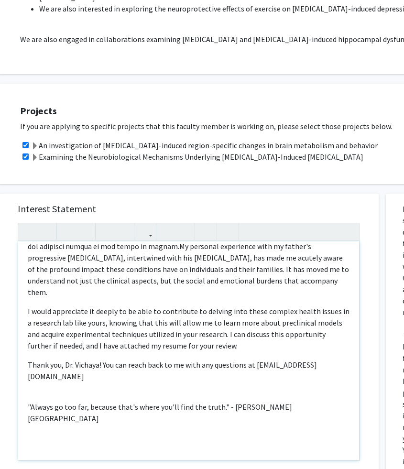
scroll to position [605, 32]
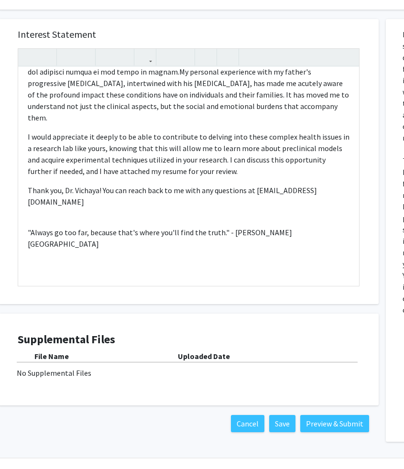
click at [118, 367] on div "No Supplemental Files" at bounding box center [189, 372] width 344 height 11
click at [194, 333] on div "Supplemental Files File Name Uploaded Date No Supplemental Files" at bounding box center [189, 360] width 342 height 54
click at [78, 350] on div "File Name Uploaded Date No Supplemental Files" at bounding box center [189, 364] width 342 height 28
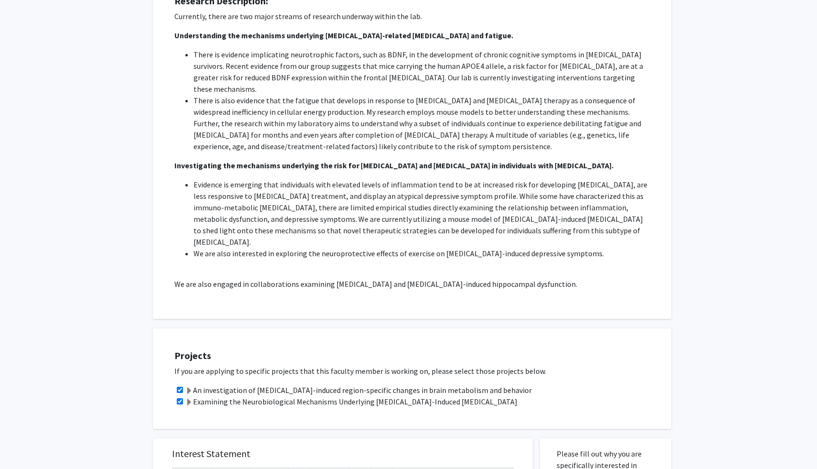
scroll to position [605, 0]
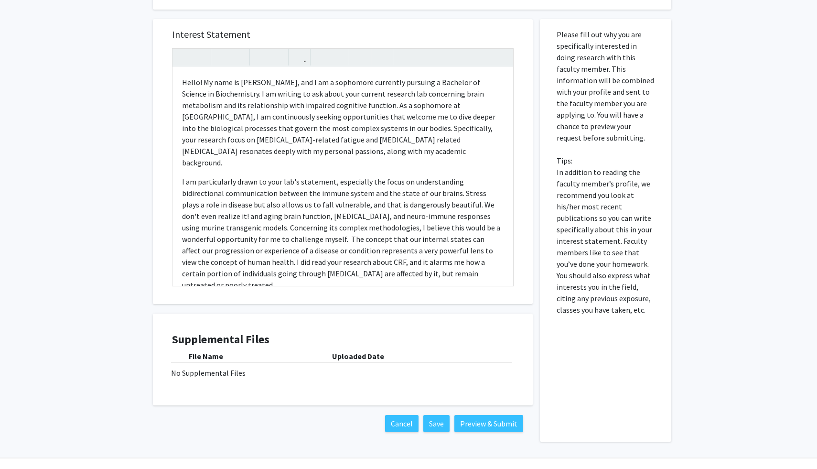
click at [301, 367] on div "No Supplemental Files" at bounding box center [343, 372] width 344 height 11
click at [479, 399] on button "Preview & Submit" at bounding box center [488, 423] width 69 height 17
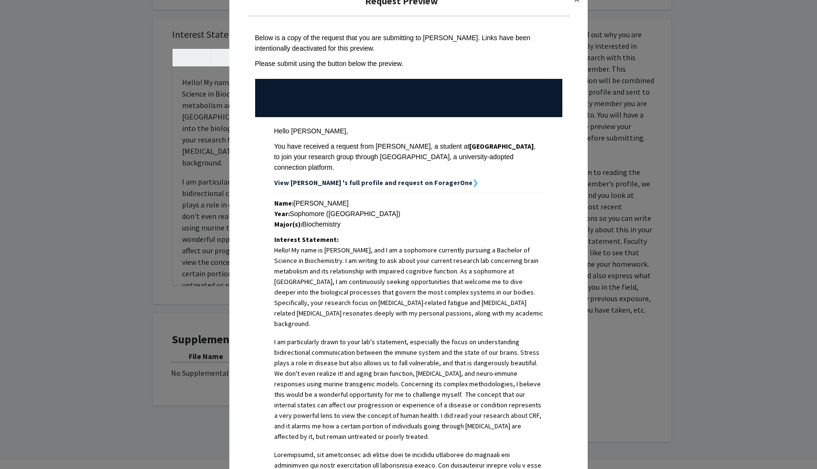
scroll to position [0, 0]
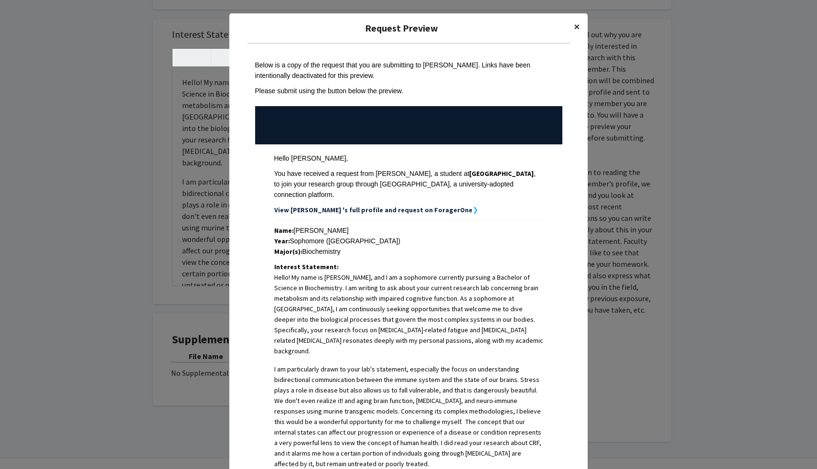
click at [573, 24] on button "×" at bounding box center [577, 26] width 22 height 27
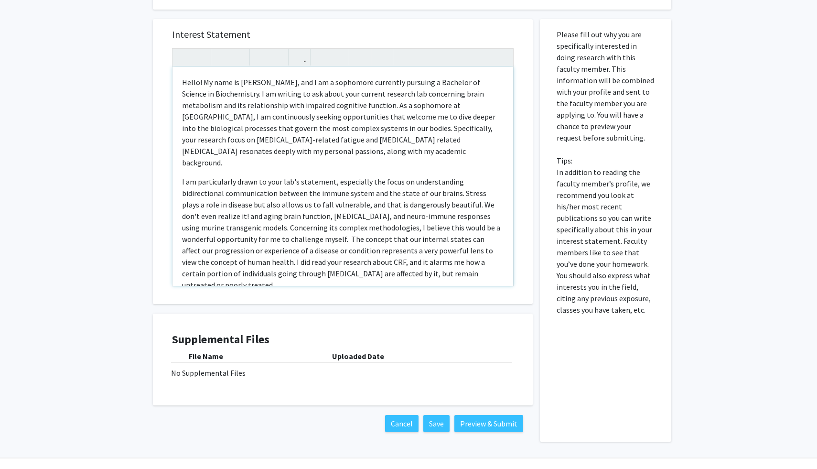
scroll to position [549, 0]
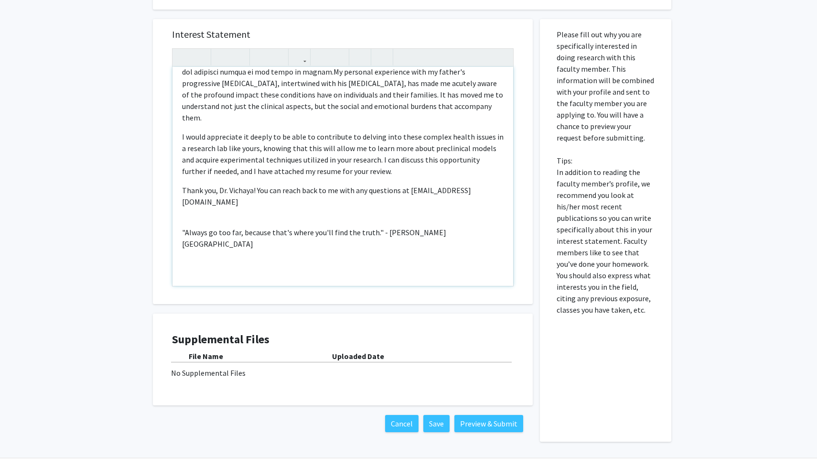
click at [433, 226] on p ""Always go too far, because that's where you'll find the truth." - [PERSON_NAME…" at bounding box center [343, 243] width 322 height 34
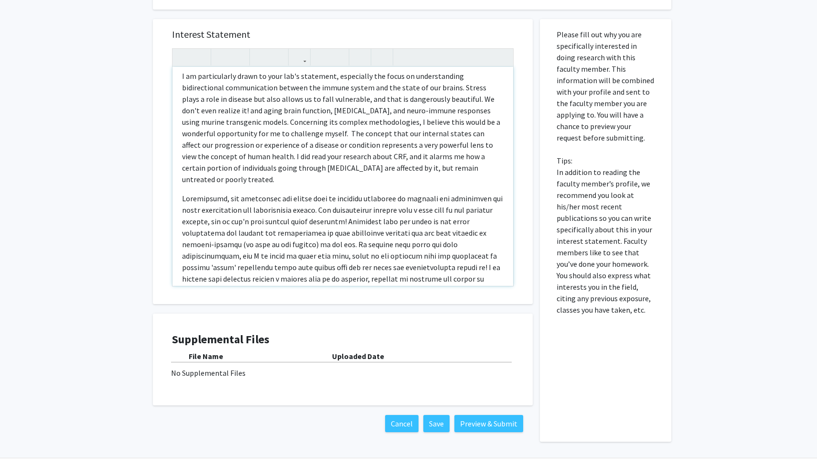
scroll to position [0, 0]
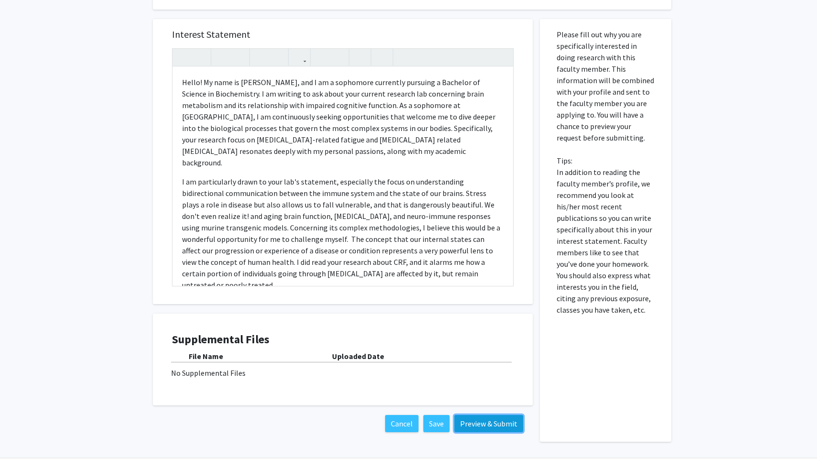
click at [471, 399] on button "Preview & Submit" at bounding box center [488, 423] width 69 height 17
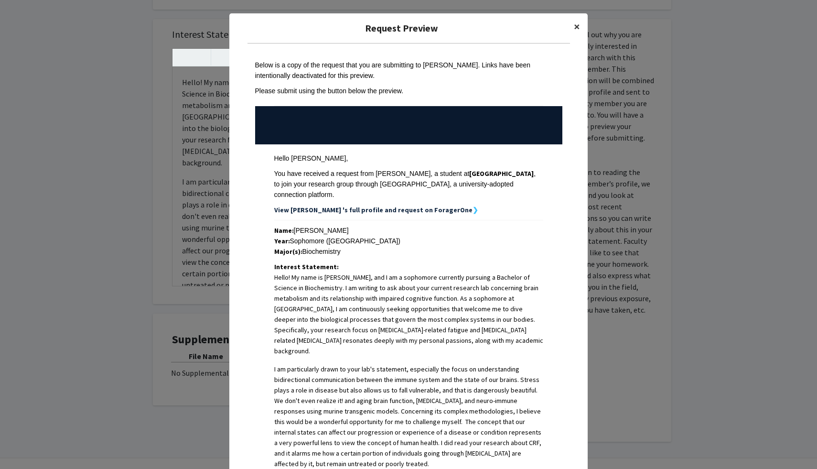
click at [577, 26] on span "×" at bounding box center [577, 26] width 6 height 15
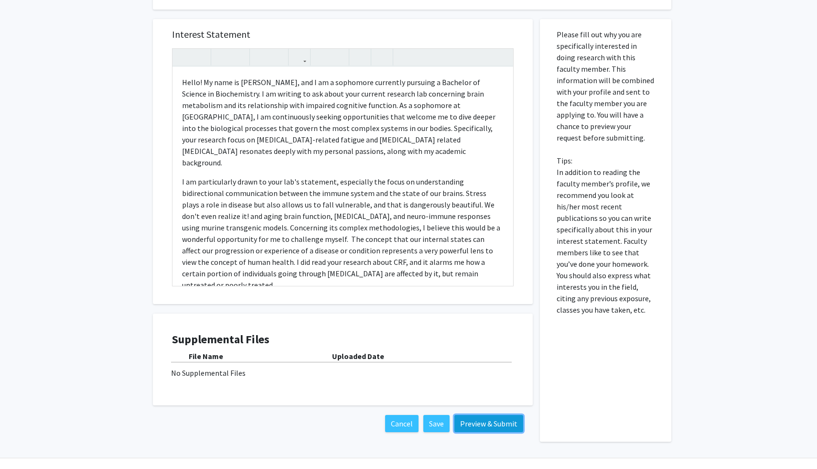
click at [468, 399] on button "Preview & Submit" at bounding box center [488, 423] width 69 height 17
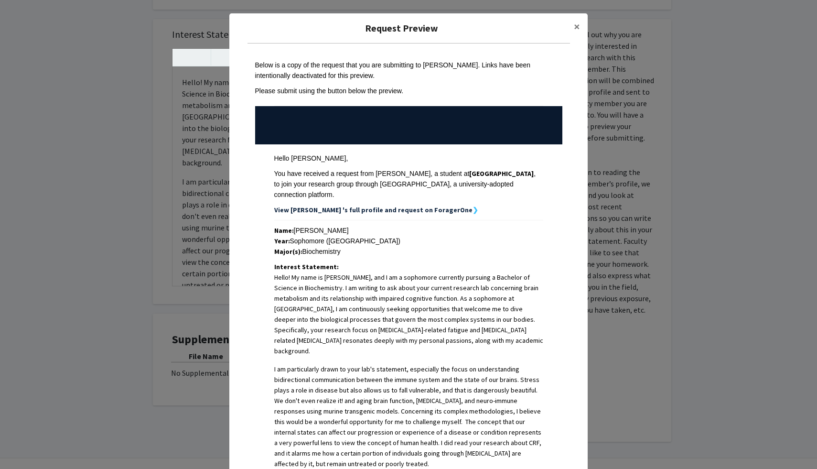
scroll to position [683, 0]
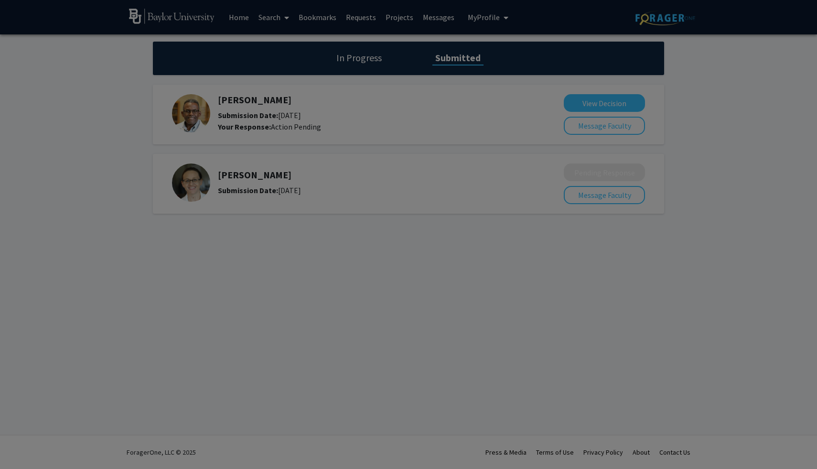
click at [504, 224] on div at bounding box center [408, 234] width 817 height 469
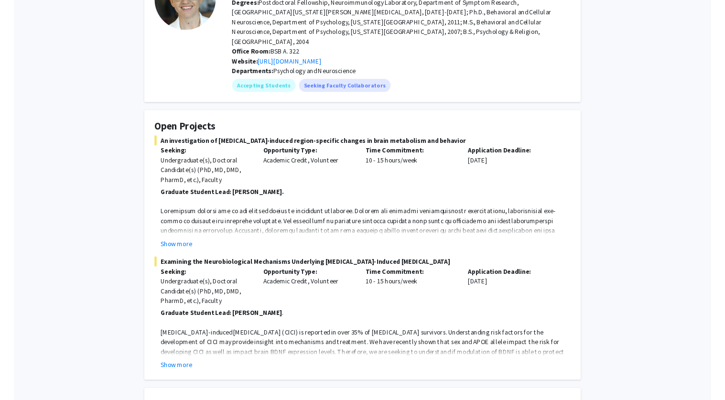
scroll to position [96, 0]
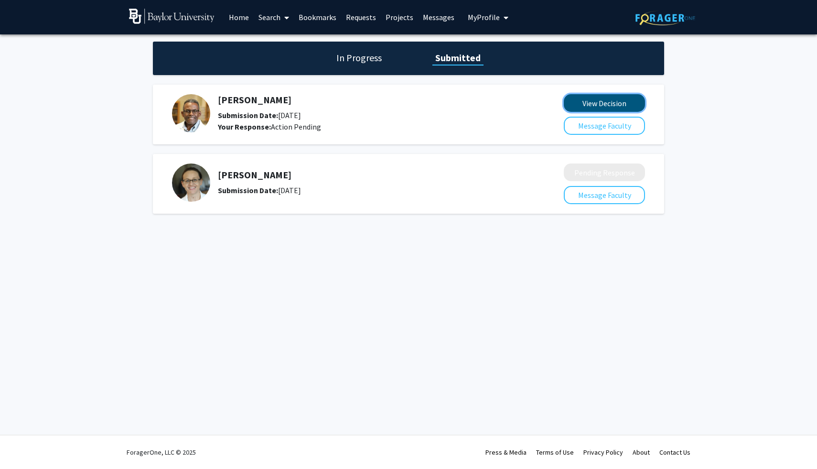
click at [579, 106] on button "View Decision" at bounding box center [604, 103] width 81 height 18
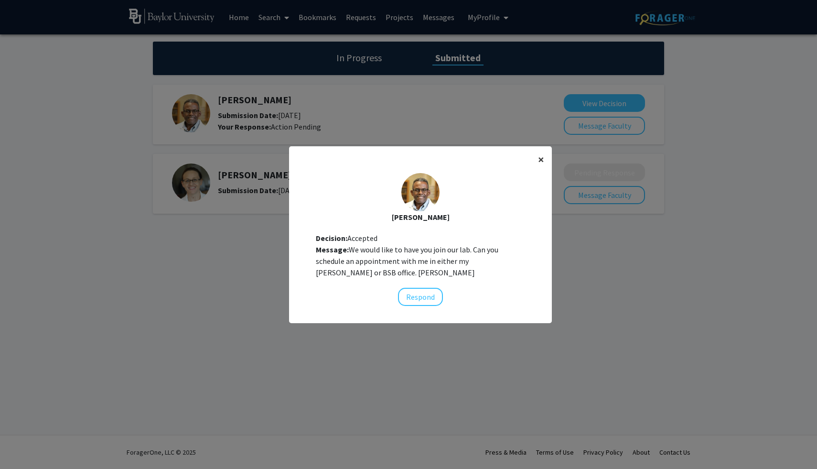
click at [538, 161] on span "×" at bounding box center [541, 159] width 6 height 15
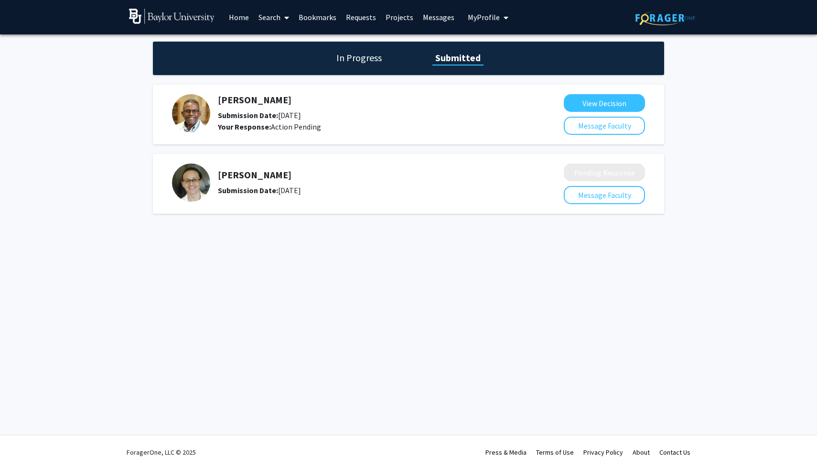
click at [360, 51] on h1 "In Progress" at bounding box center [359, 57] width 51 height 13
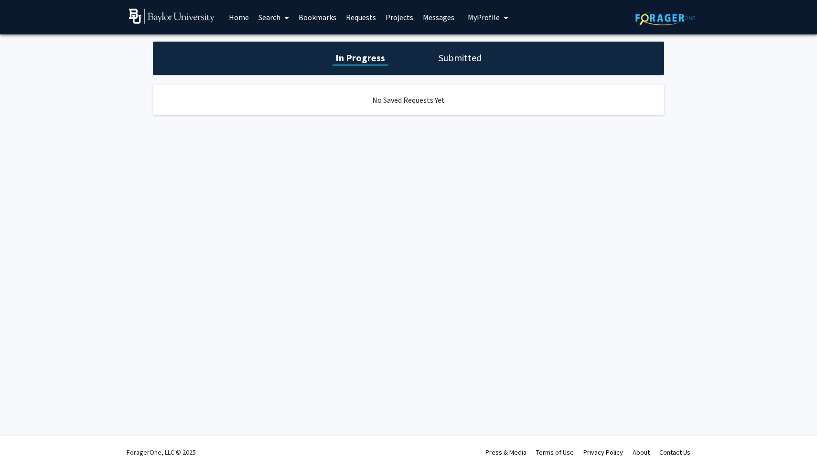
click at [451, 64] on h1 "Submitted" at bounding box center [460, 57] width 49 height 13
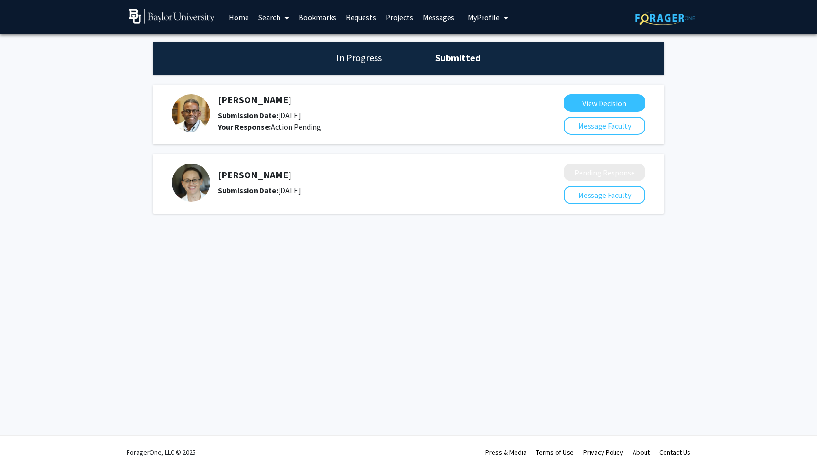
click at [425, 15] on link "Messages" at bounding box center [438, 16] width 41 height 33
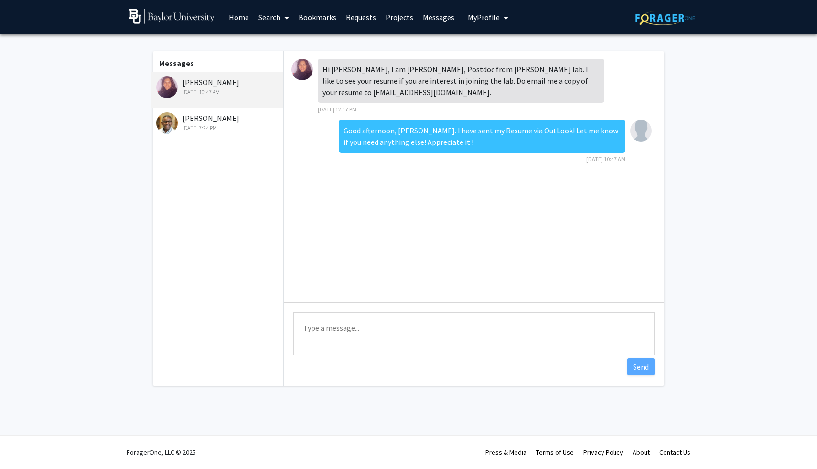
click at [184, 119] on div "Dwayne Simmons Oct 8, 2025 7:24 PM" at bounding box center [218, 122] width 125 height 20
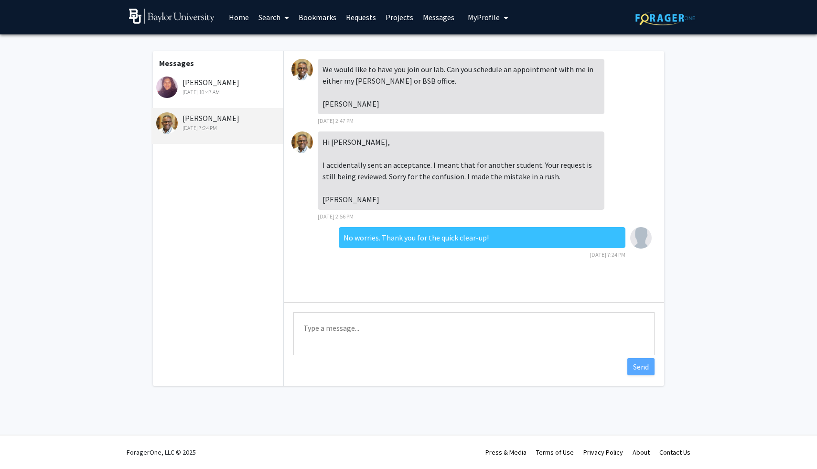
click at [185, 91] on div "Oct 13, 2025 10:47 AM" at bounding box center [218, 92] width 125 height 9
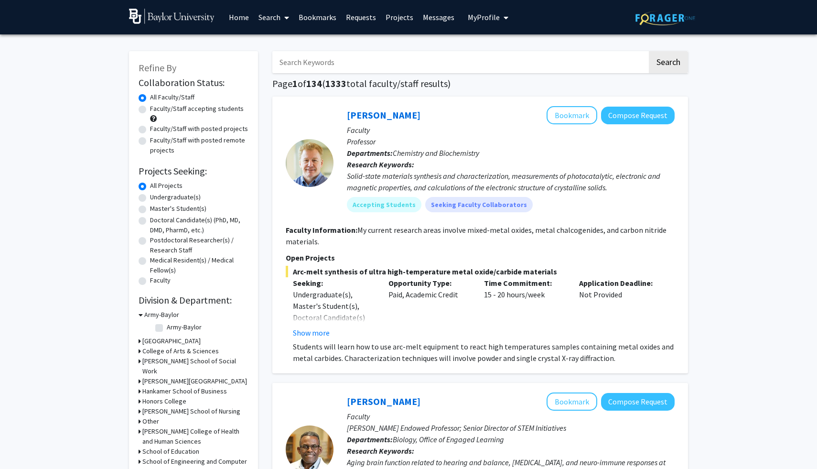
click at [431, 17] on link "Messages" at bounding box center [438, 16] width 41 height 33
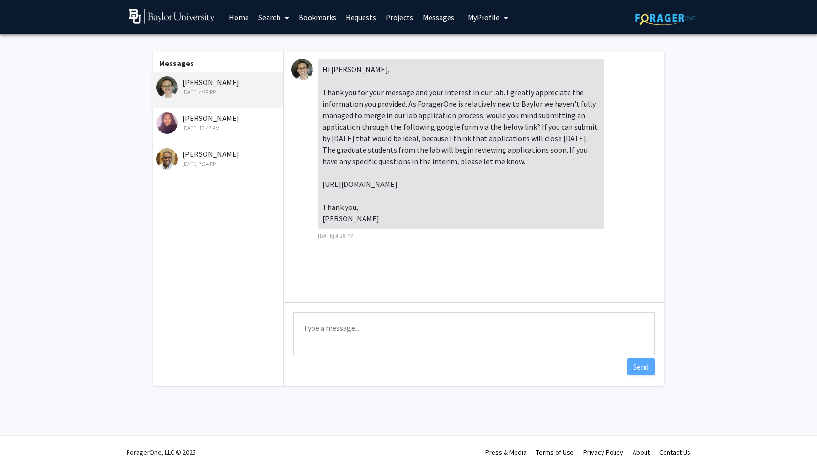
drag, startPoint x: 430, startPoint y: 194, endPoint x: 317, endPoint y: 185, distance: 112.7
click at [317, 186] on div "Hi [PERSON_NAME], Thank you for your message and your interest in our lab. I gr…" at bounding box center [473, 152] width 365 height 187
click at [318, 185] on div "Hi [PERSON_NAME], Thank you for your message and your interest in our lab. I gr…" at bounding box center [461, 144] width 287 height 170
drag, startPoint x: 425, startPoint y: 195, endPoint x: 321, endPoint y: 187, distance: 105.0
click at [322, 187] on div "Hi [PERSON_NAME], Thank you for your message and your interest in our lab. I gr…" at bounding box center [461, 144] width 287 height 170
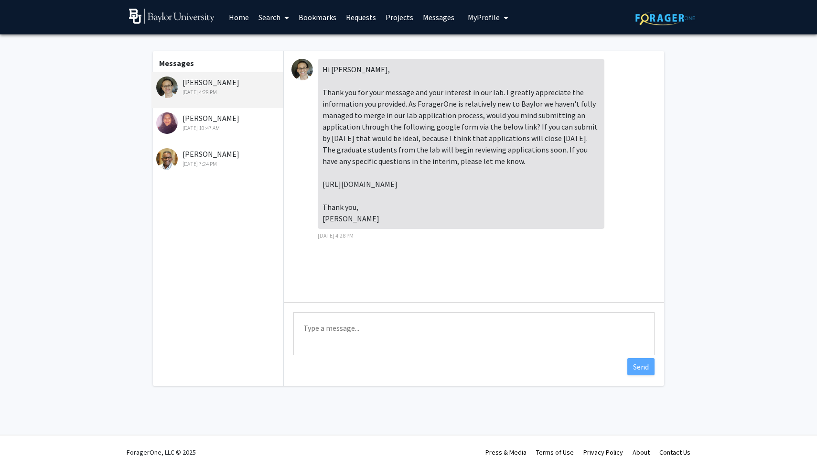
copy div "[URL][DOMAIN_NAME]"
click at [346, 331] on textarea "Type a message" at bounding box center [473, 333] width 361 height 43
click at [511, 329] on textarea "Oh! Yes, I will go ahead and do that. I appreciate the fast response!" at bounding box center [473, 333] width 361 height 43
click at [509, 329] on textarea "Oh! Yes, I will go ahead and do that. I appreciate the fast response Dr. Vichay…" at bounding box center [473, 333] width 361 height 43
type textarea "Oh! Yes, I will go ahead and do that. I appreciate the fast response, Dr. Vicha…"
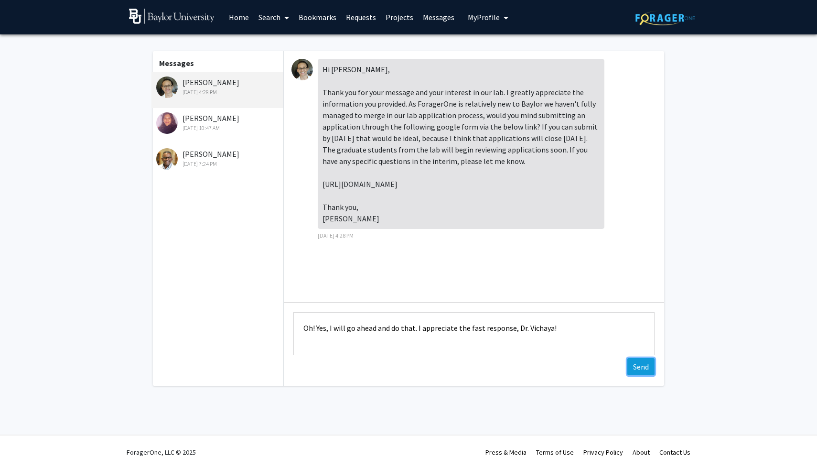
click at [635, 366] on button "Send" at bounding box center [640, 366] width 27 height 17
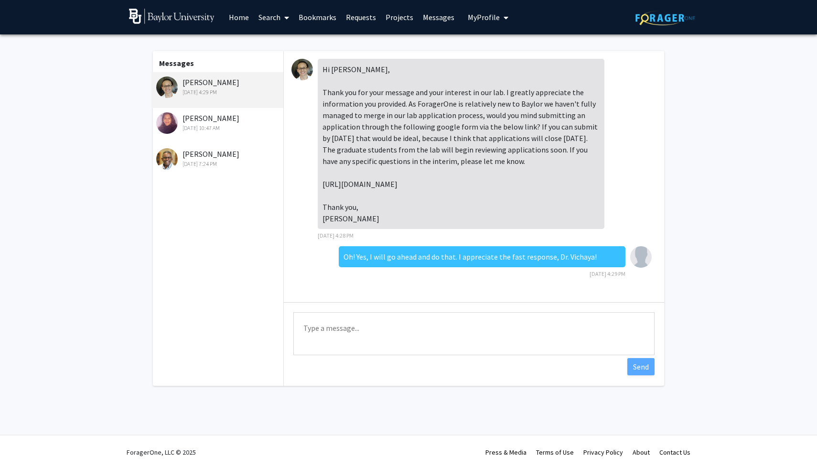
click at [428, 195] on div "Hi Malika, Thank you for your message and your interest in our lab. I greatly a…" at bounding box center [461, 144] width 287 height 170
drag, startPoint x: 428, startPoint y: 195, endPoint x: 320, endPoint y: 184, distance: 109.0
click at [320, 185] on div "Hi Malika, Thank you for your message and your interest in our lab. I greatly a…" at bounding box center [461, 144] width 287 height 170
copy div "https://docs.google.com/forms/d/e/1FAIpQLSdsLnukoK3mNKfkPUFeerf1lW6NhP65sMMXqVH…"
click at [397, 174] on div "Hi Malika, Thank you for your message and your interest in our lab. I greatly a…" at bounding box center [461, 144] width 287 height 170
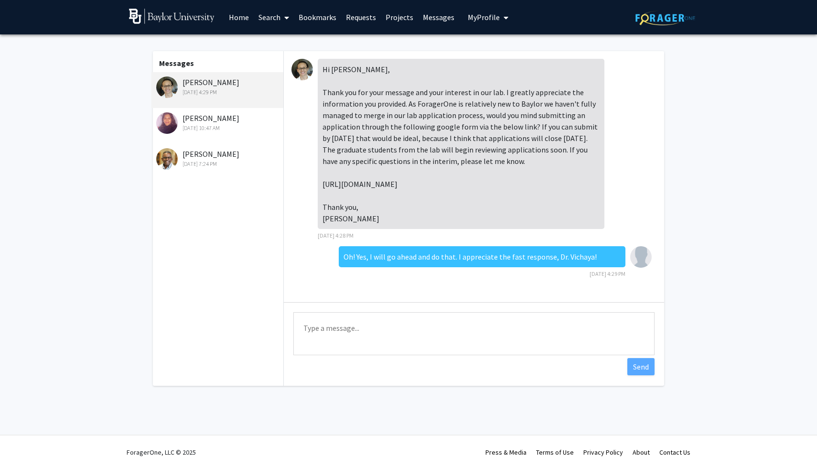
click at [215, 116] on div "Santha Ranganathan Oct 13, 2025 10:47 AM" at bounding box center [218, 122] width 125 height 20
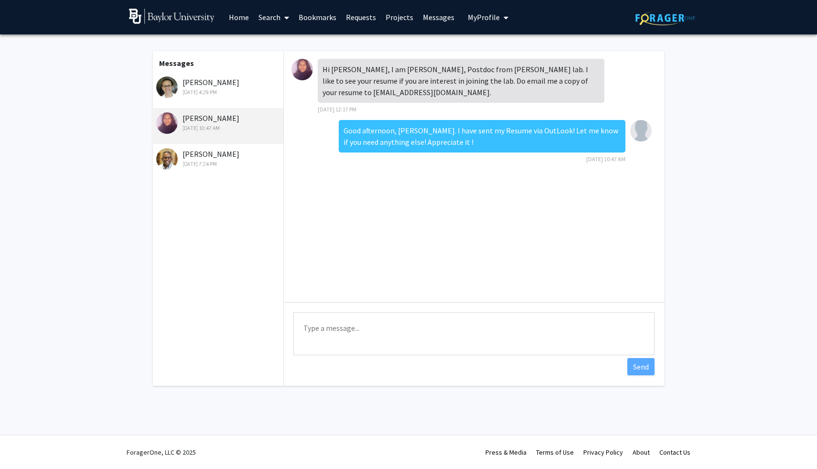
click at [217, 82] on div "Elisabeth Vichaya Oct 14, 2025 4:29 PM" at bounding box center [218, 86] width 125 height 20
